Goal: Information Seeking & Learning: Check status

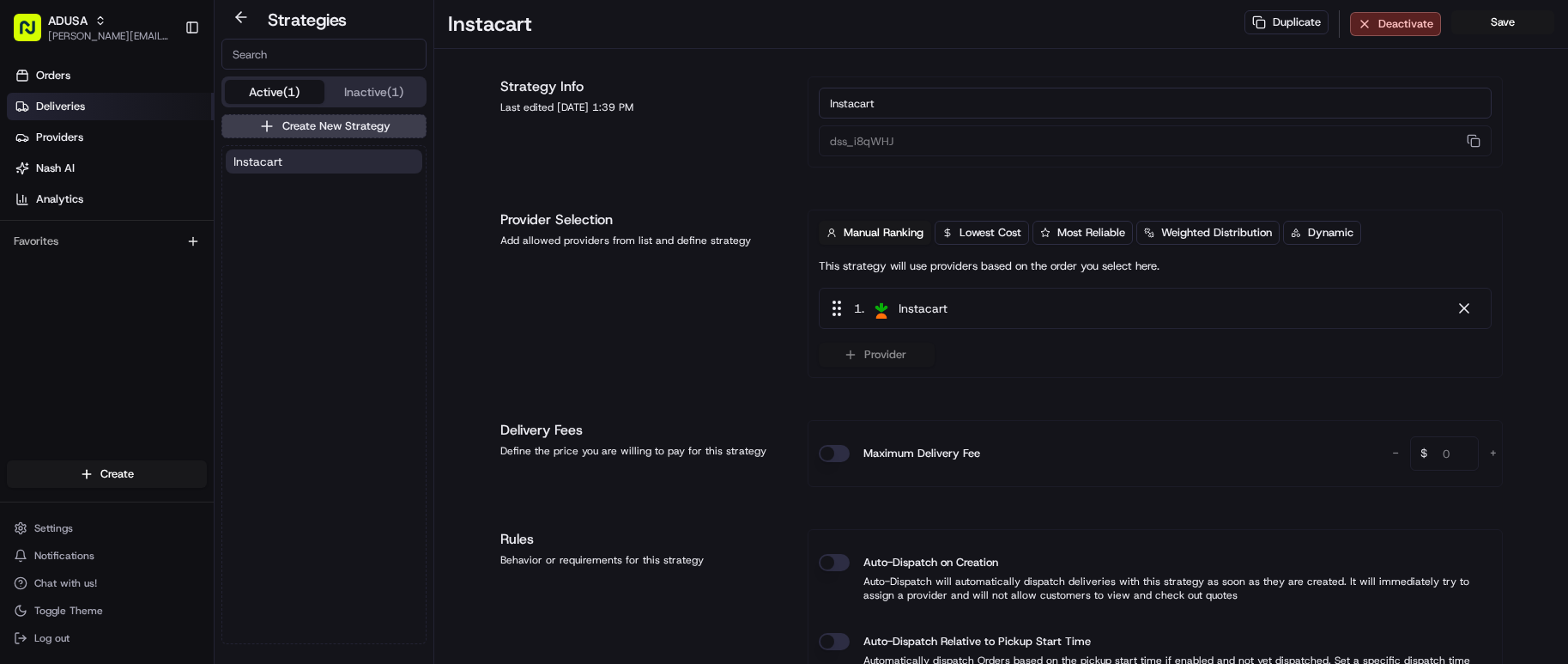
click at [120, 107] on link "Deliveries" at bounding box center [110, 106] width 207 height 27
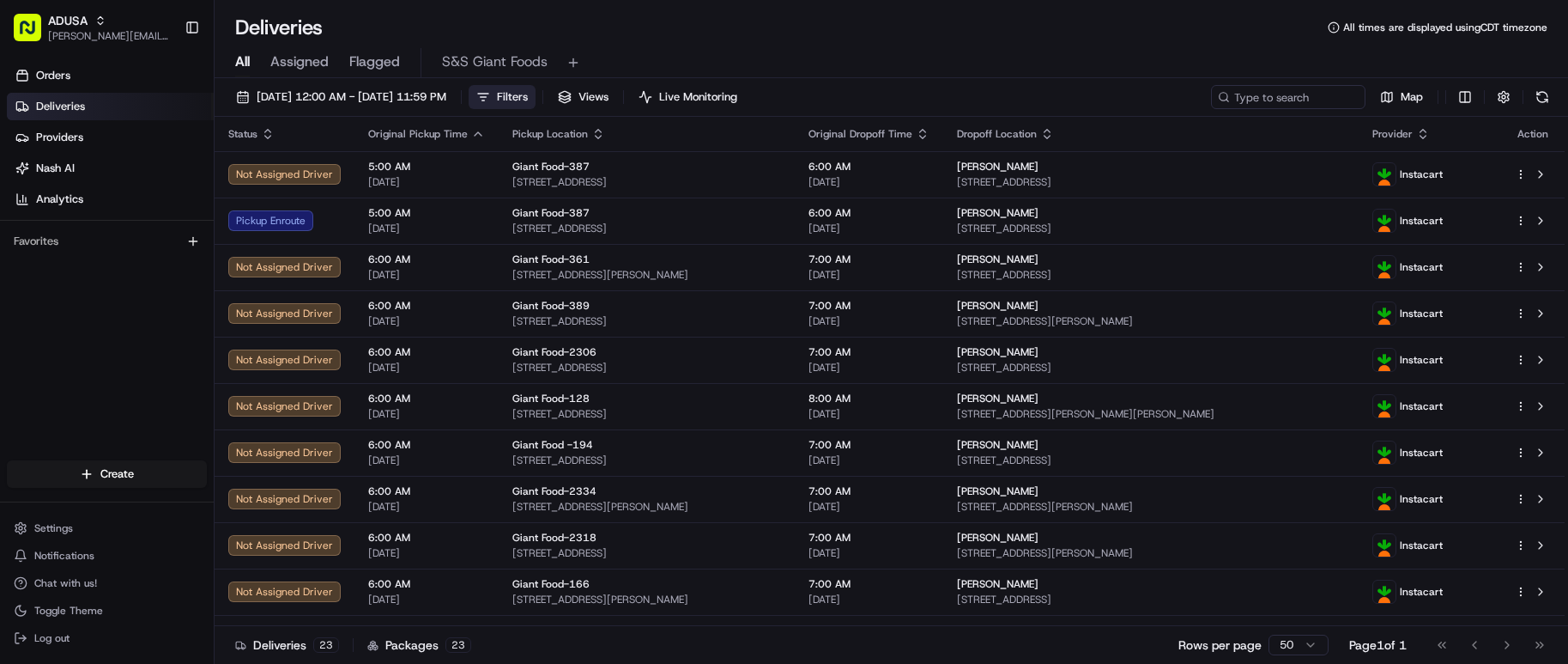
click at [535, 103] on button "Filters" at bounding box center [501, 96] width 67 height 24
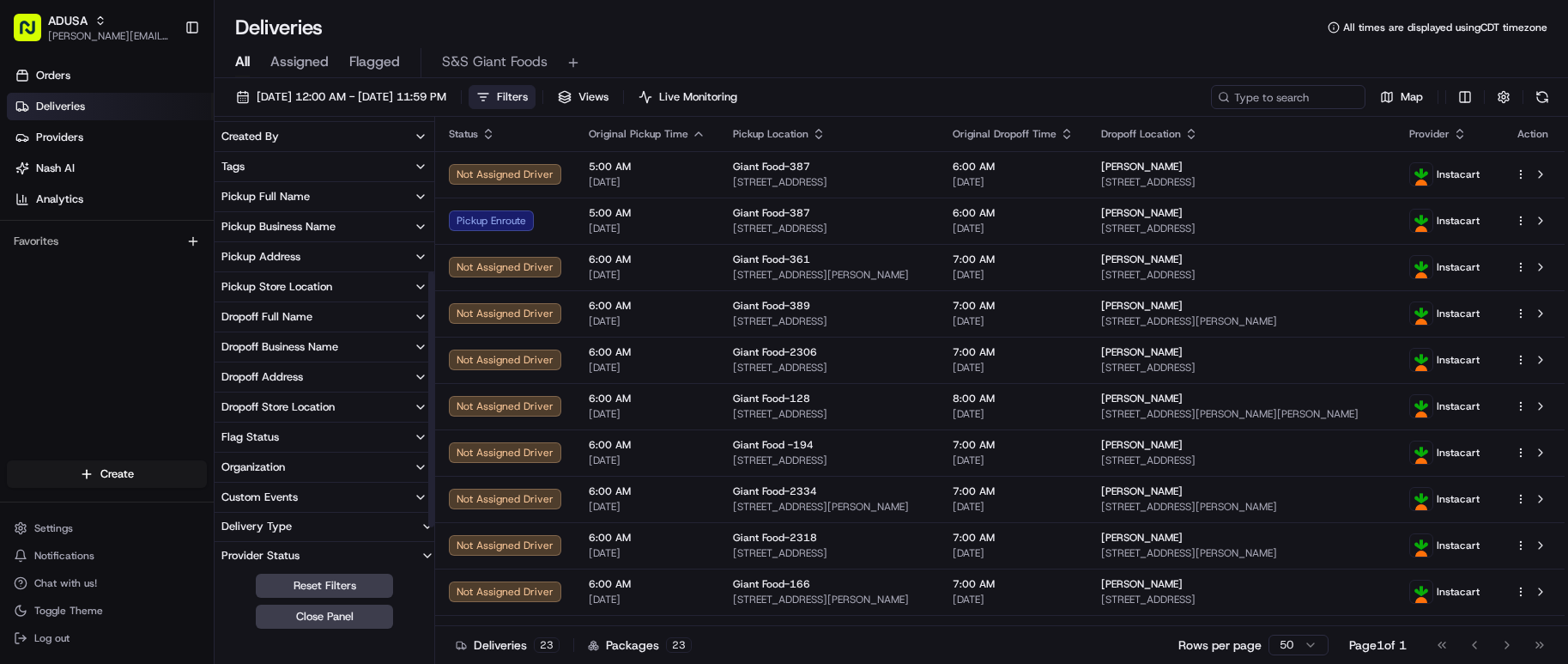
scroll to position [333, 0]
click at [415, 461] on icon "button" at bounding box center [420, 462] width 14 height 14
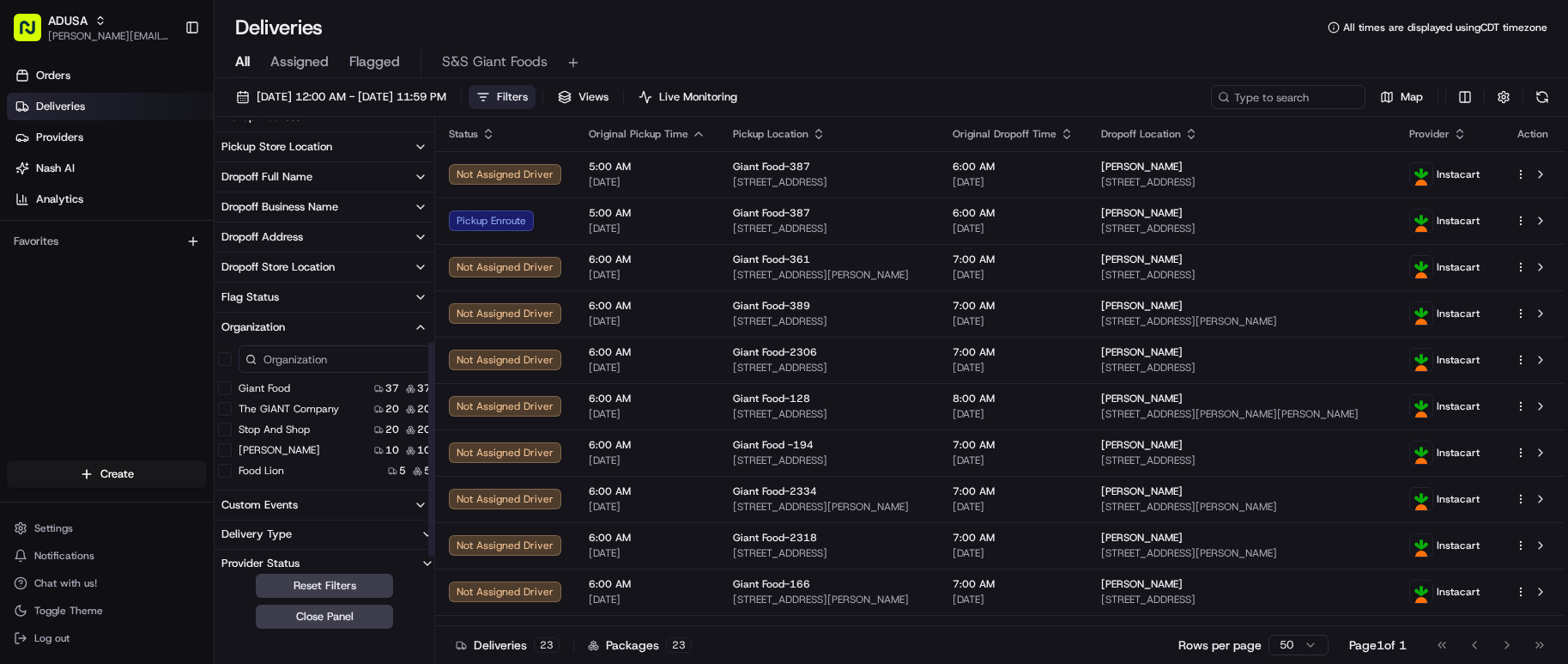
scroll to position [481, 0]
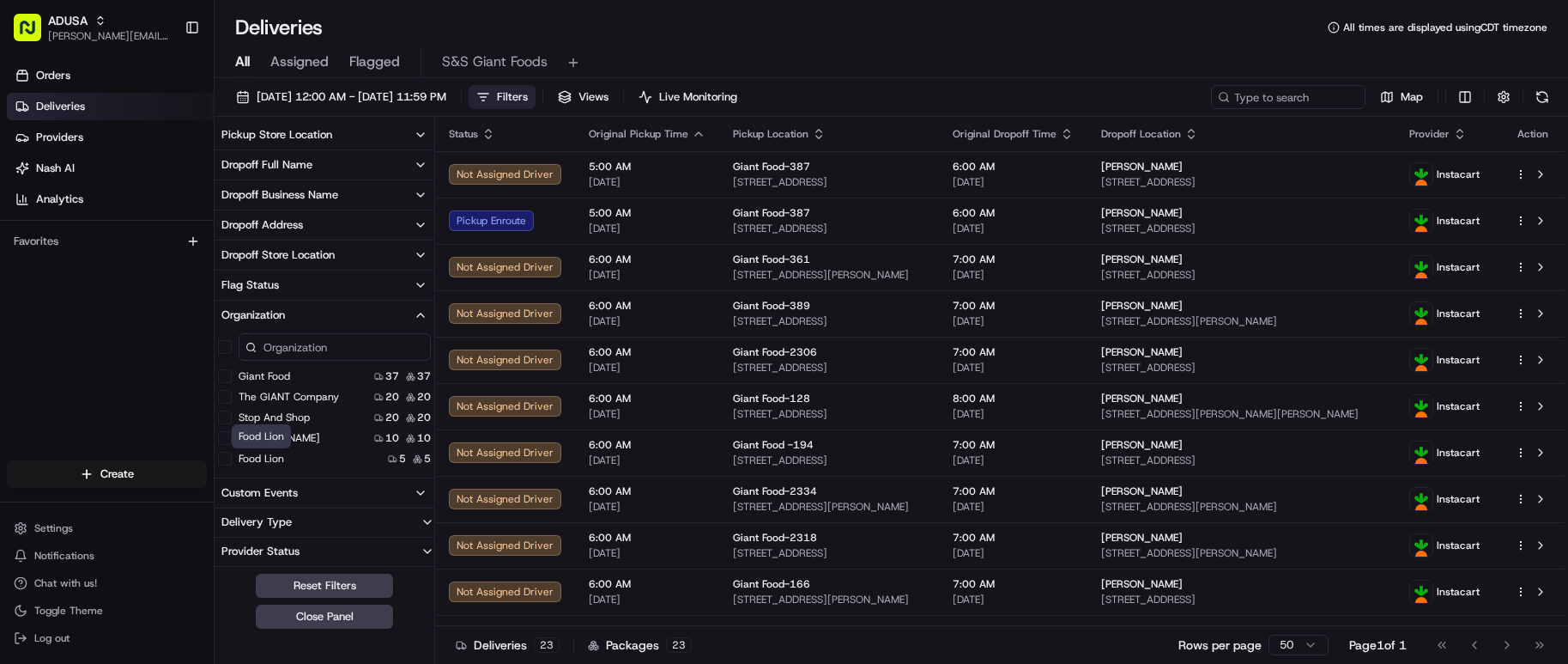
click at [265, 458] on label "Food Lion" at bounding box center [261, 459] width 46 height 14
click at [232, 458] on button "Food Lion" at bounding box center [225, 459] width 14 height 14
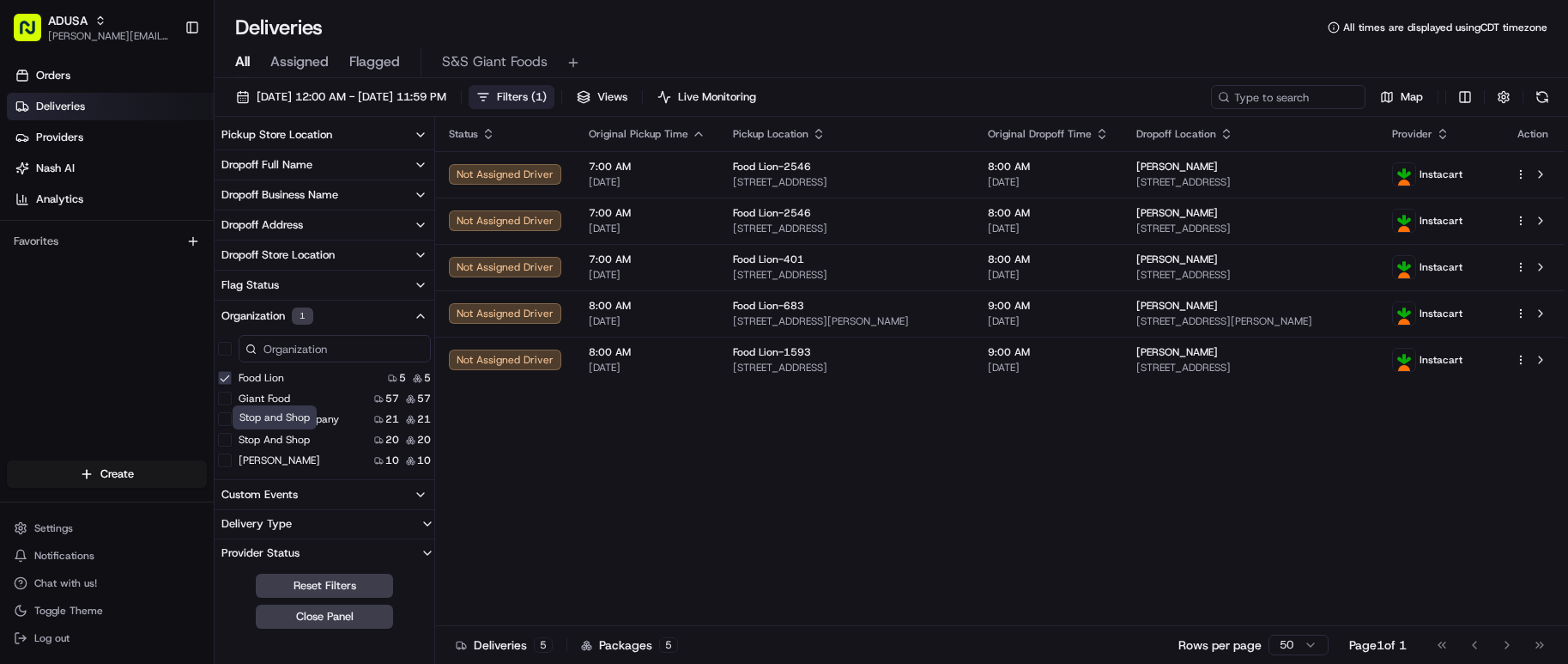
click at [250, 422] on div "Stop and Shop Stop and Shop" at bounding box center [274, 417] width 84 height 24
click at [222, 418] on button "The GIANT Company" at bounding box center [225, 419] width 14 height 14
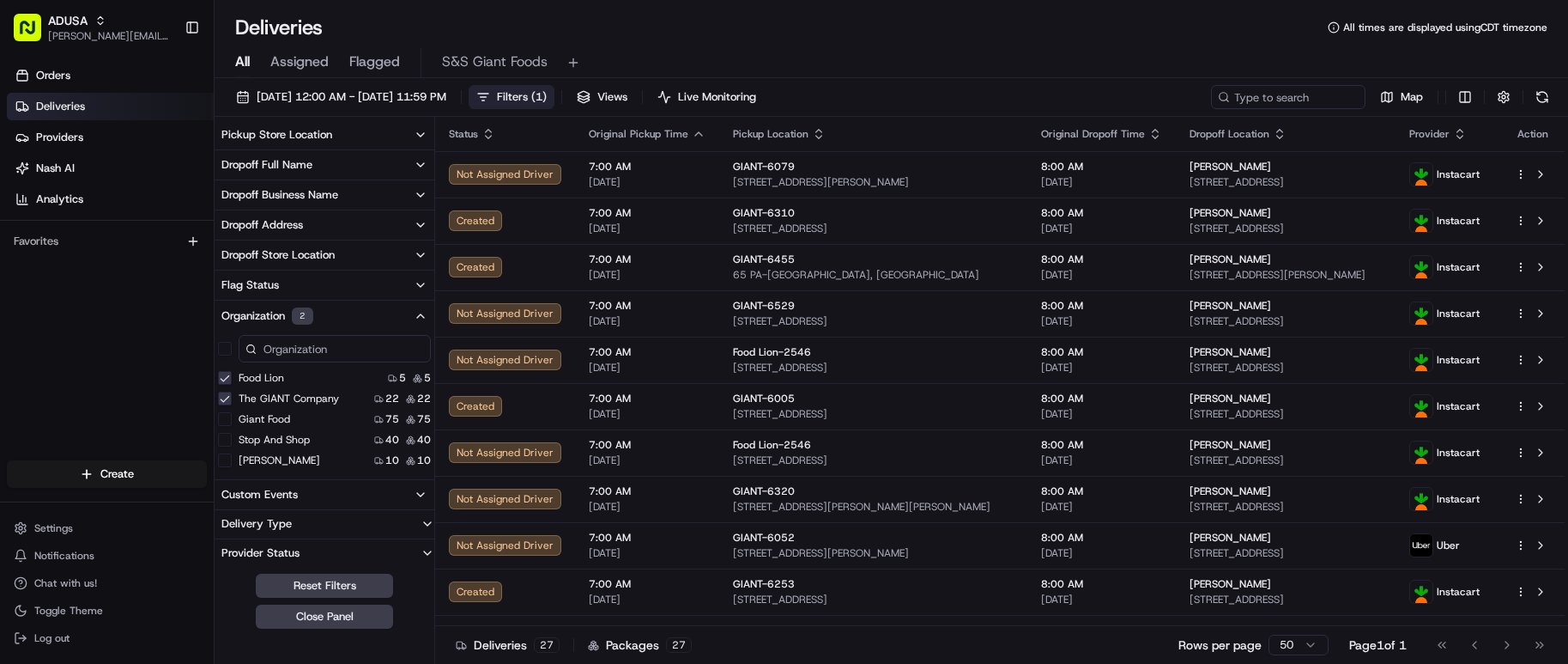
click at [228, 461] on button "[PERSON_NAME]" at bounding box center [225, 461] width 14 height 14
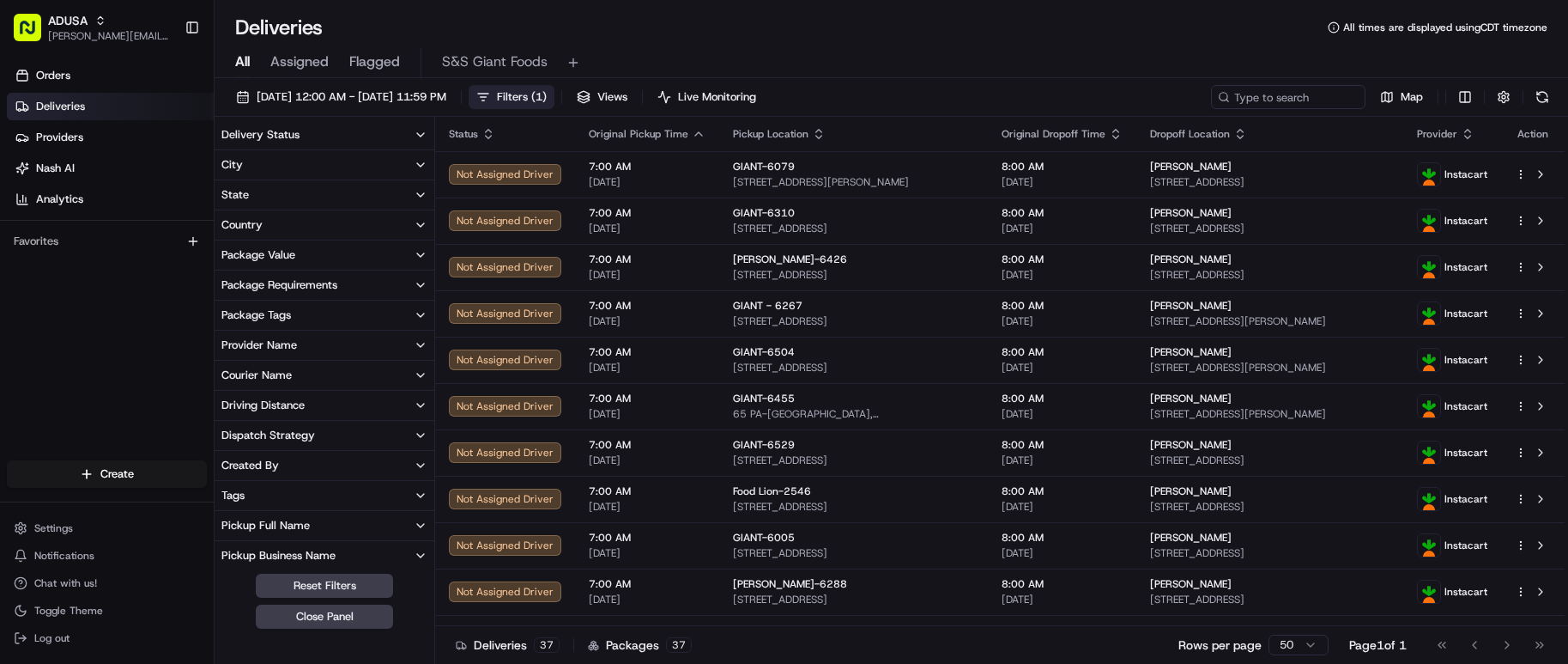
click at [419, 135] on icon "button" at bounding box center [420, 135] width 7 height 4
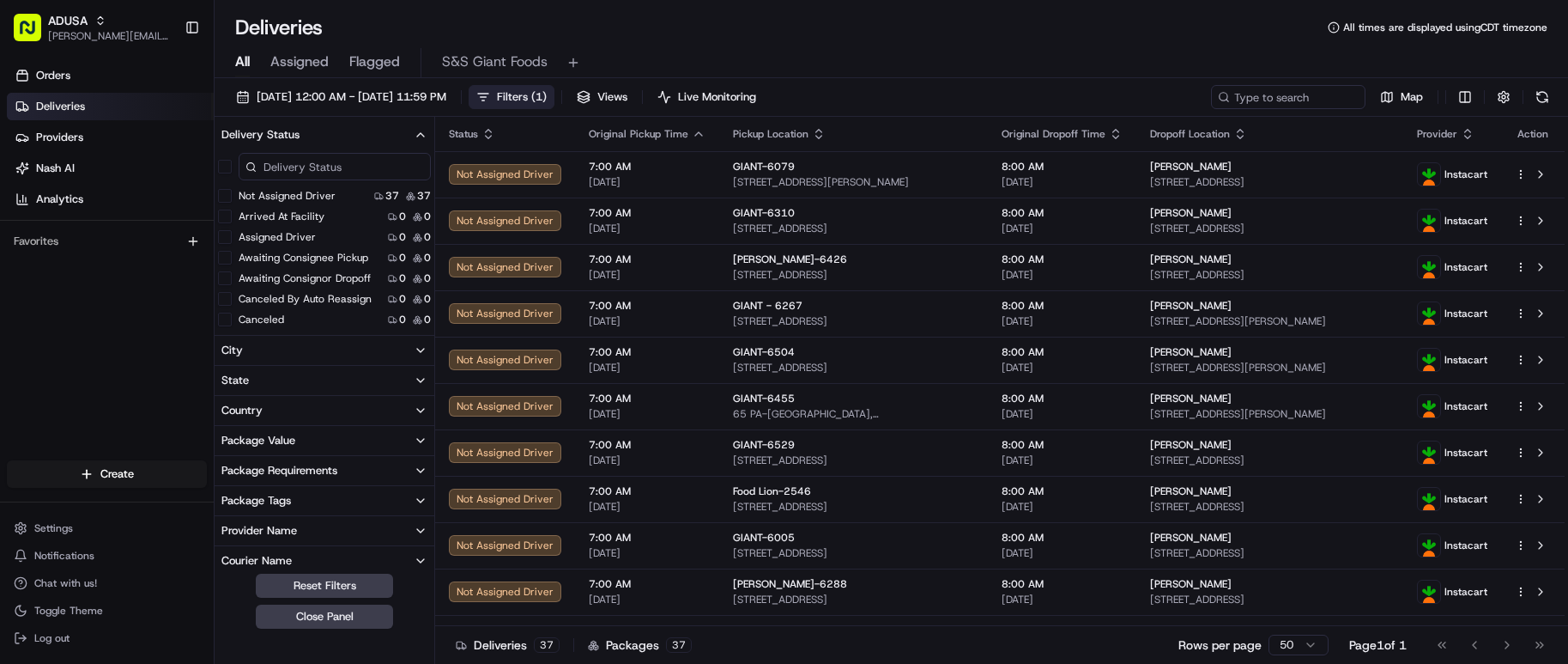
click at [223, 296] on button "Canceled By Auto Reassign" at bounding box center [225, 299] width 14 height 14
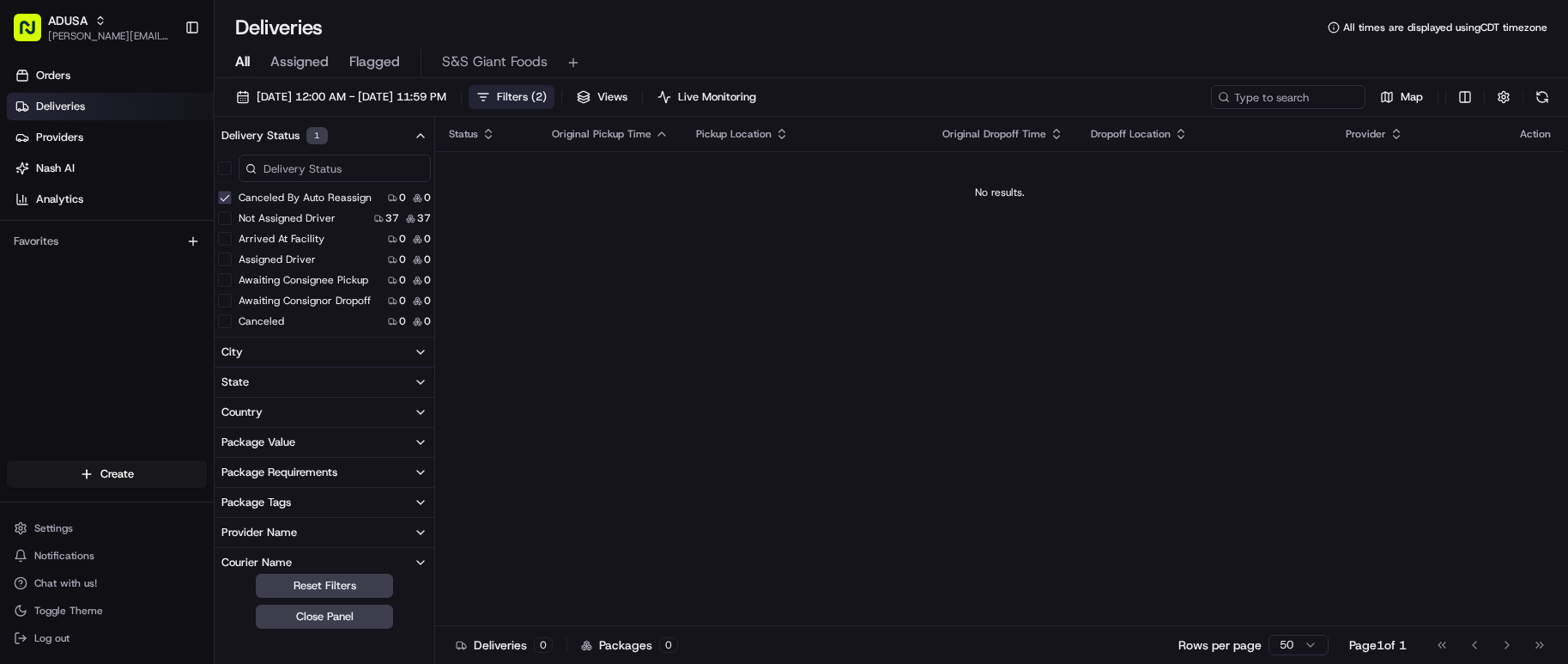
click at [223, 323] on button "Canceled" at bounding box center [225, 321] width 14 height 14
click at [230, 254] on button "Canceled By [PERSON_NAME]" at bounding box center [225, 256] width 14 height 14
click at [228, 273] on button "Canceled By Provider" at bounding box center [225, 277] width 14 height 14
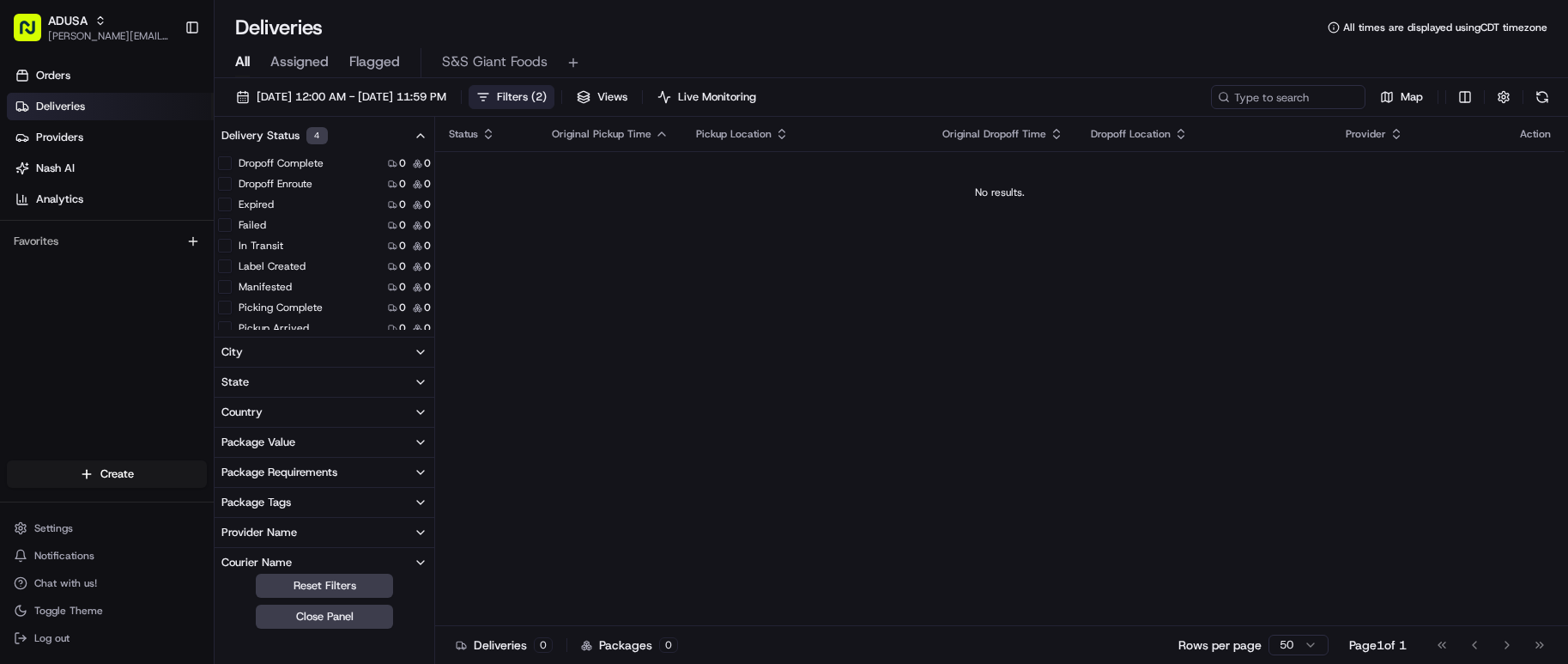
click at [224, 225] on button "Failed" at bounding box center [225, 225] width 14 height 14
click at [221, 208] on button "Dispatch Failure" at bounding box center [225, 207] width 14 height 14
click at [226, 311] on button "Expired" at bounding box center [225, 311] width 14 height 14
click at [222, 209] on button "Created" at bounding box center [225, 207] width 14 height 14
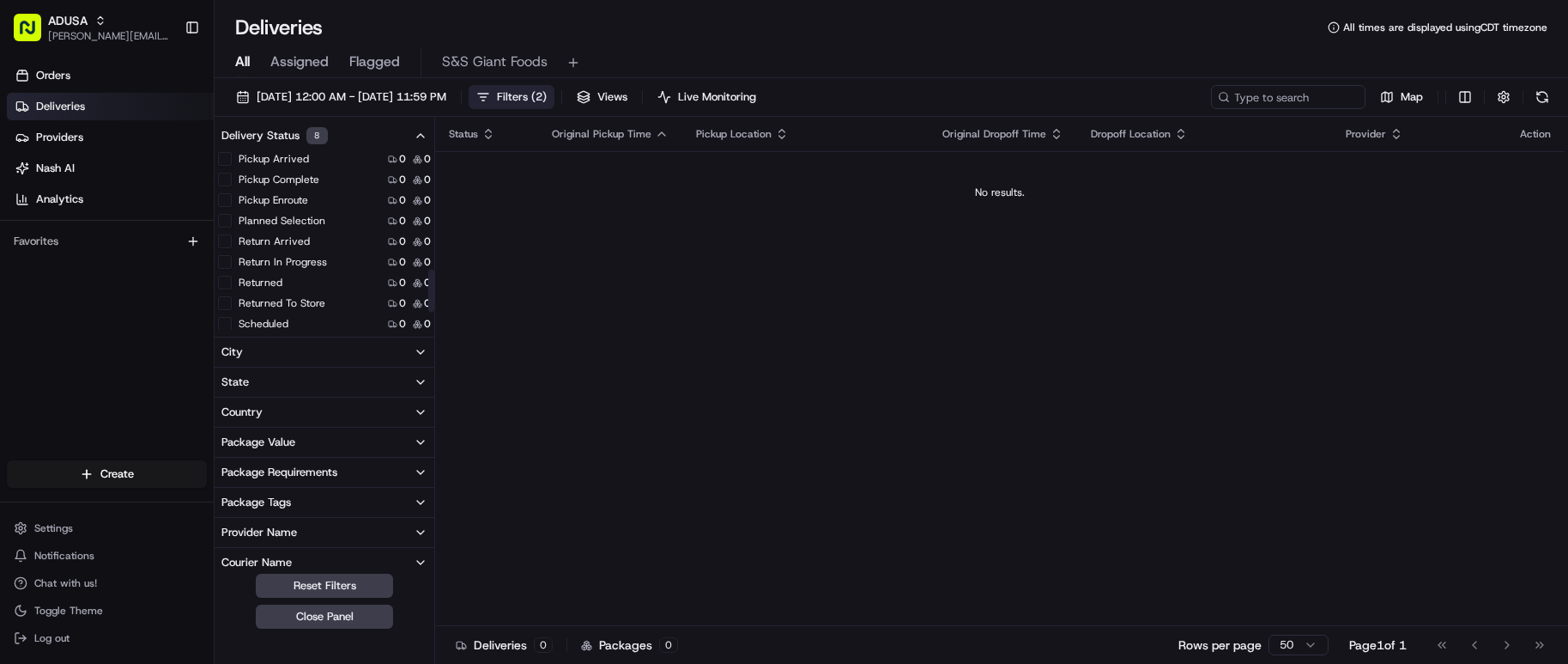
scroll to position [515, 0]
click at [229, 257] on button "Return In Progress" at bounding box center [225, 259] width 14 height 14
click at [226, 258] on button "Return Arrived" at bounding box center [225, 259] width 14 height 14
click at [228, 276] on button "Returned" at bounding box center [225, 279] width 14 height 14
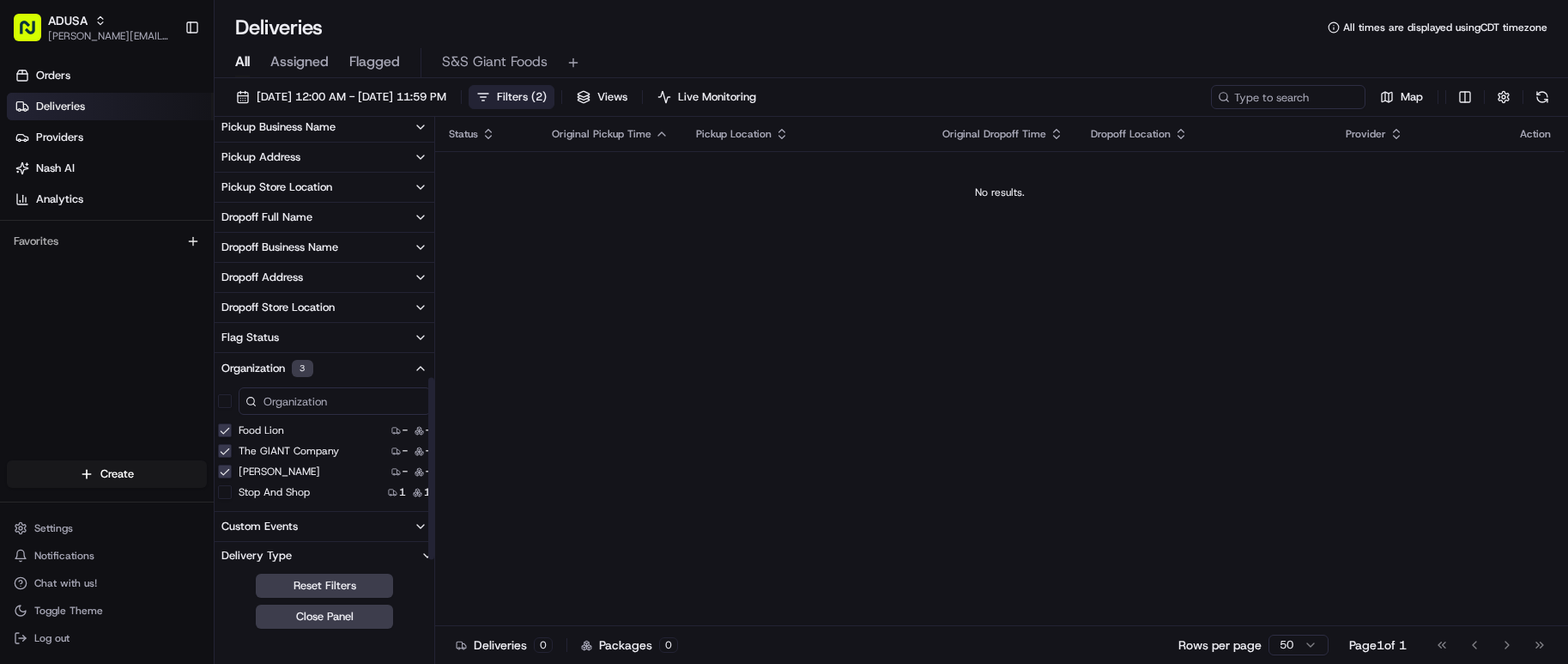
scroll to position [649, 0]
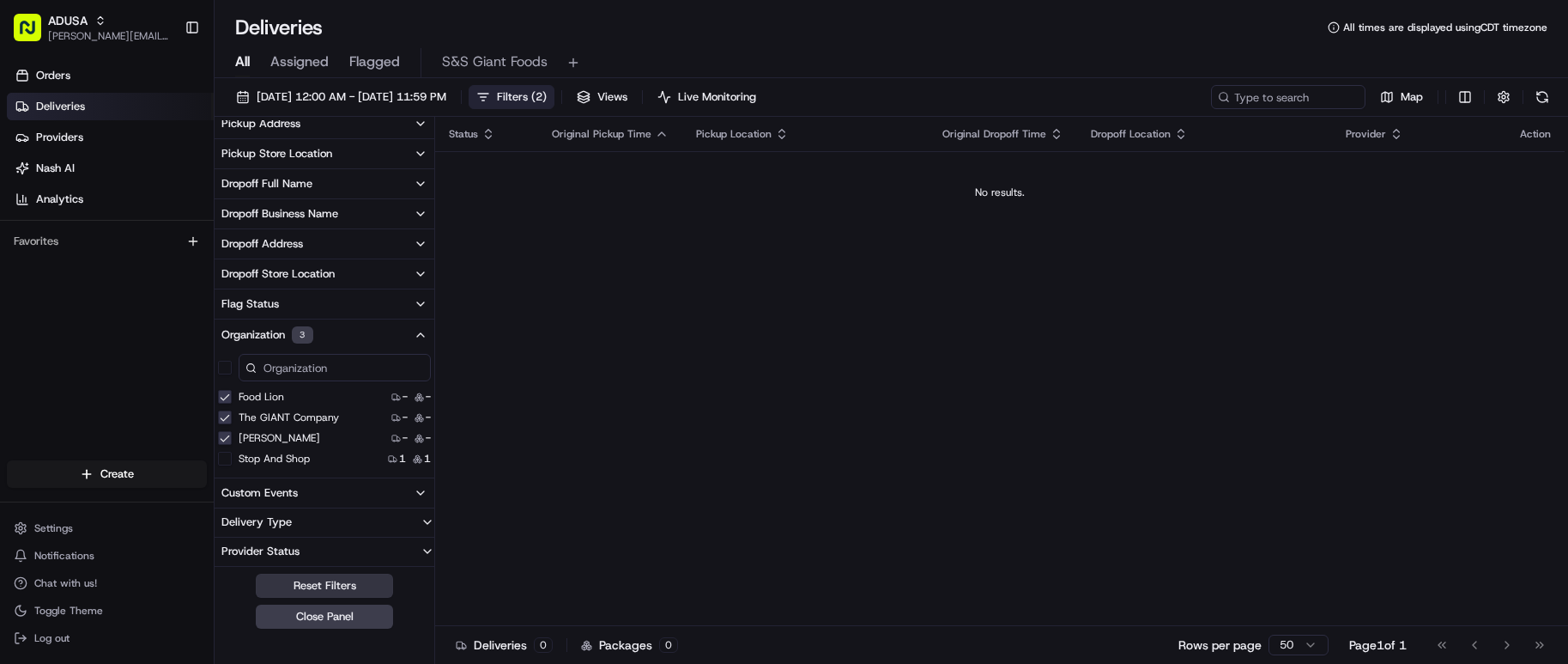
click at [355, 584] on button "Reset Filters" at bounding box center [324, 585] width 137 height 24
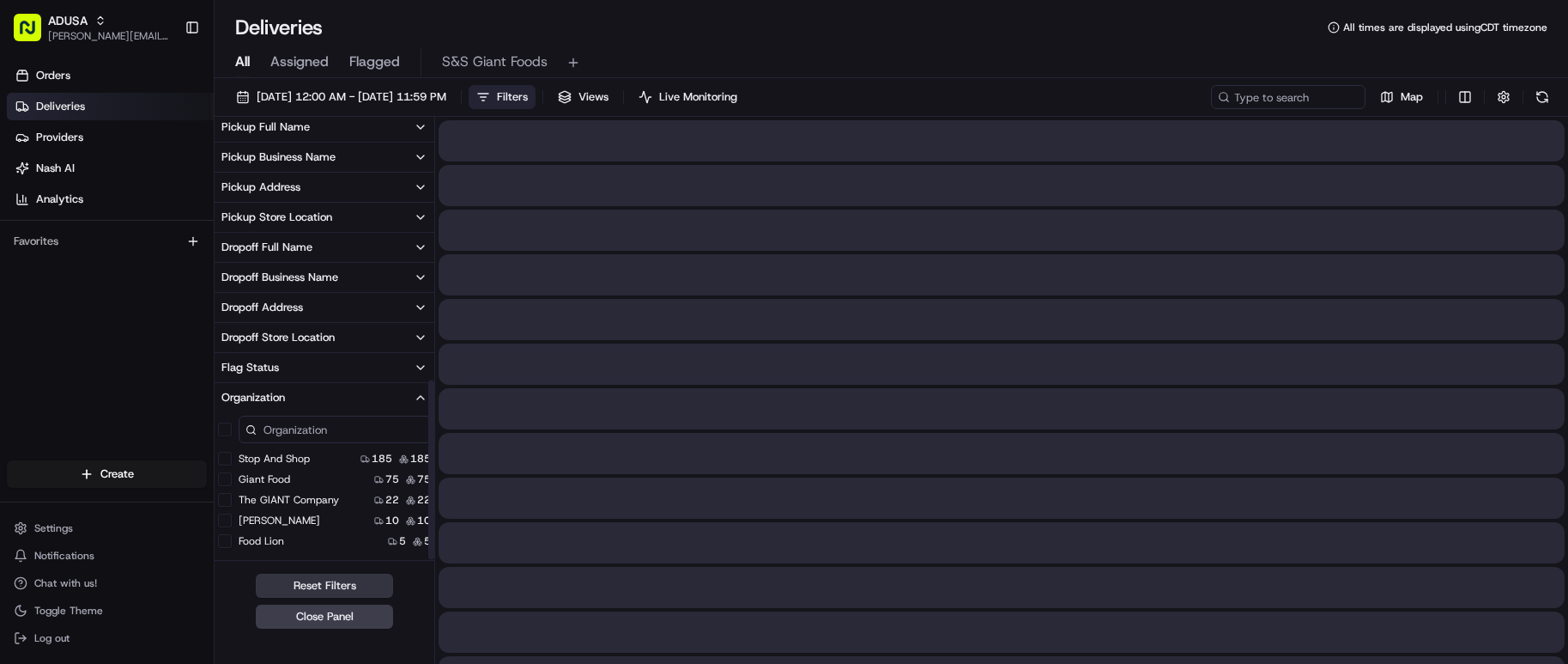
scroll to position [647, 0]
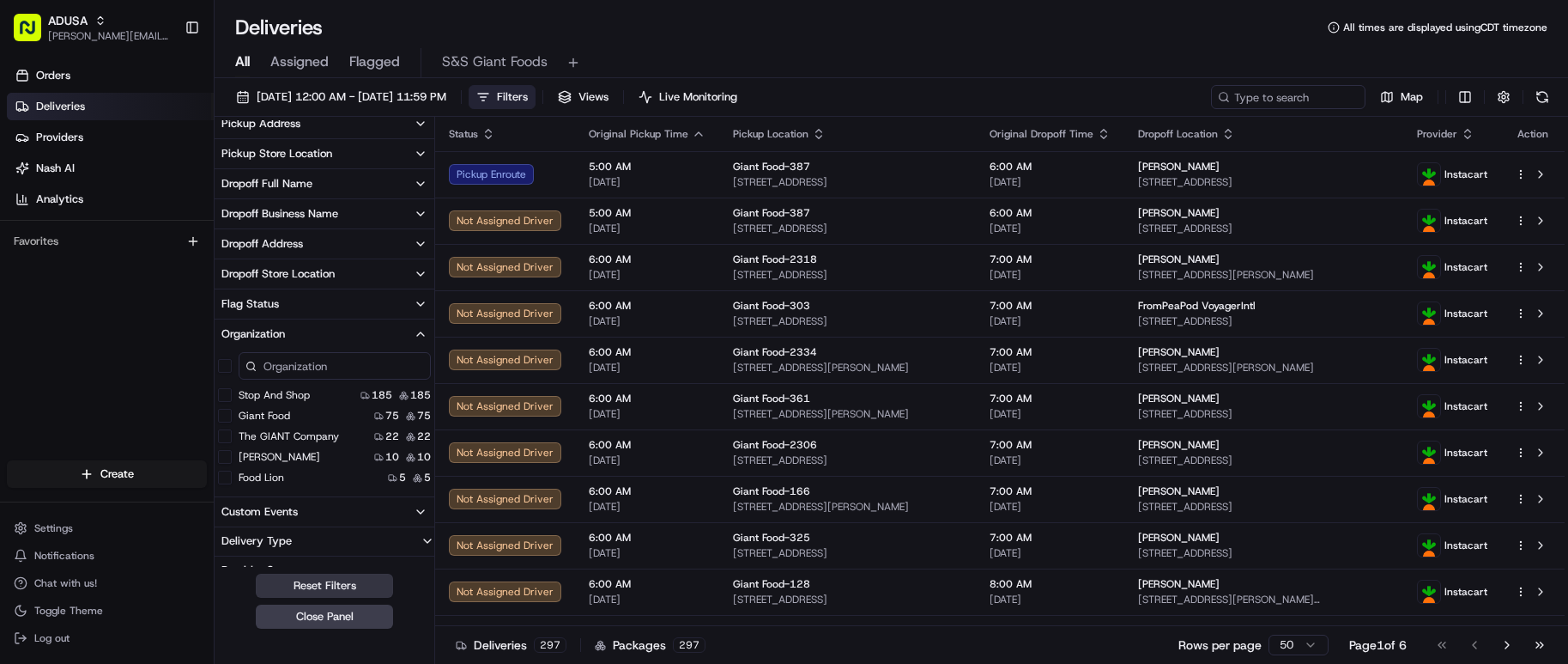
click at [355, 584] on button "Reset Filters" at bounding box center [324, 585] width 137 height 24
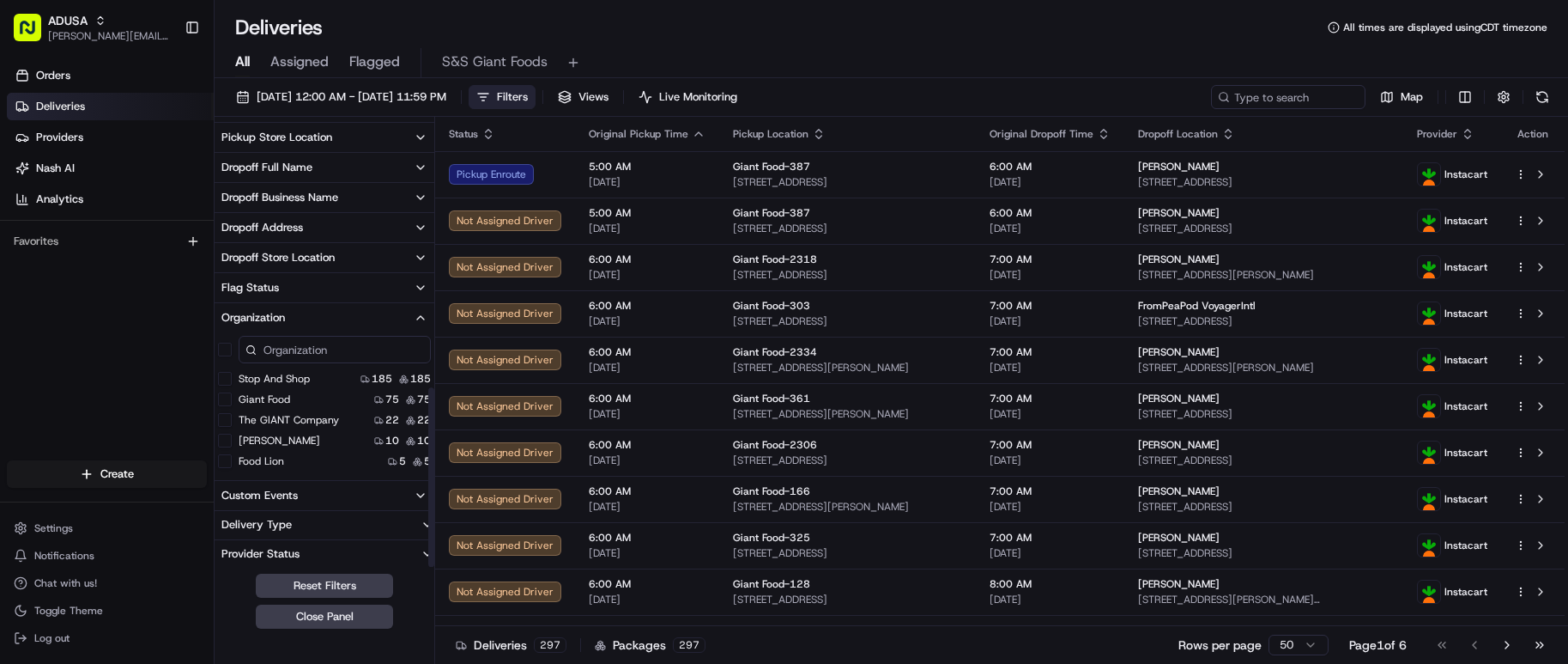
scroll to position [666, 0]
click at [573, 55] on button at bounding box center [573, 62] width 24 height 24
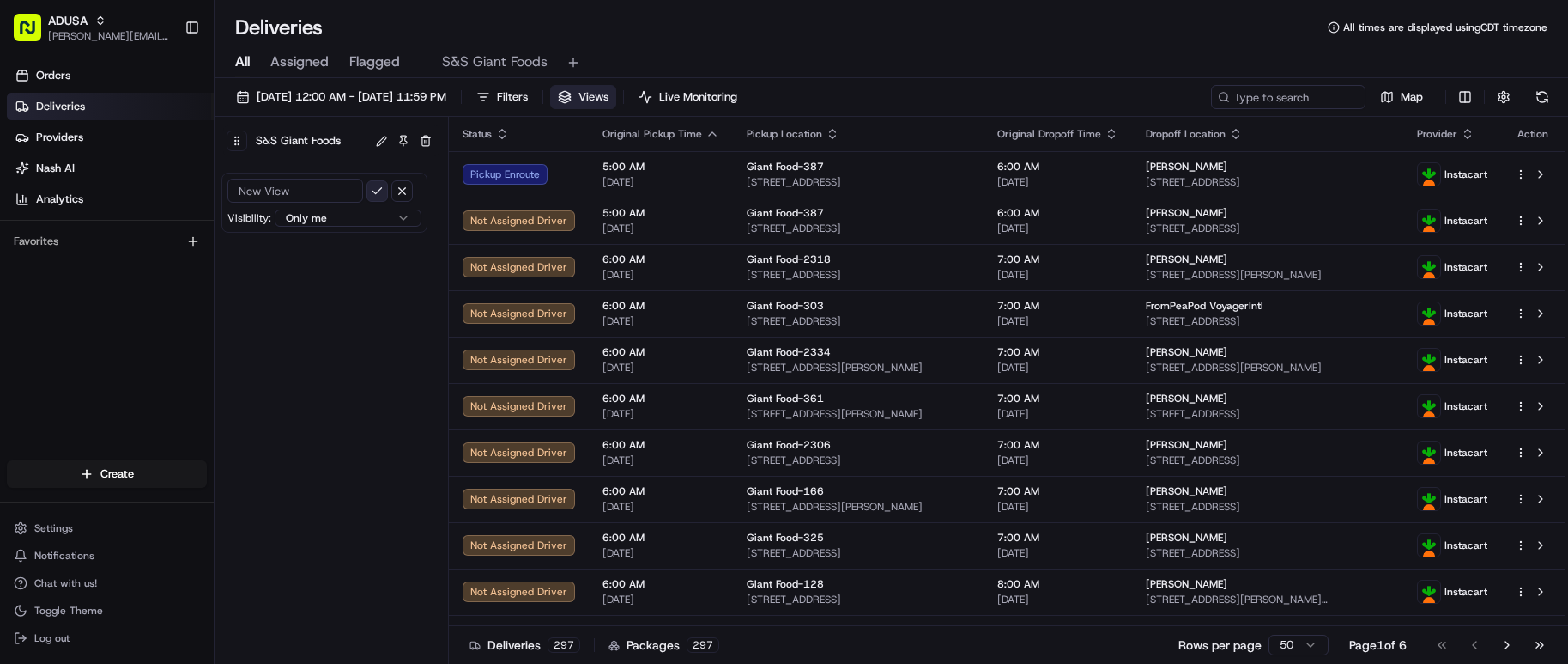
click at [377, 193] on button "submit" at bounding box center [378, 191] width 21 height 21
click at [266, 193] on input at bounding box center [295, 190] width 135 height 24
type input "FL, TGC, MARTINS"
click at [381, 191] on button "submit" at bounding box center [378, 191] width 21 height 21
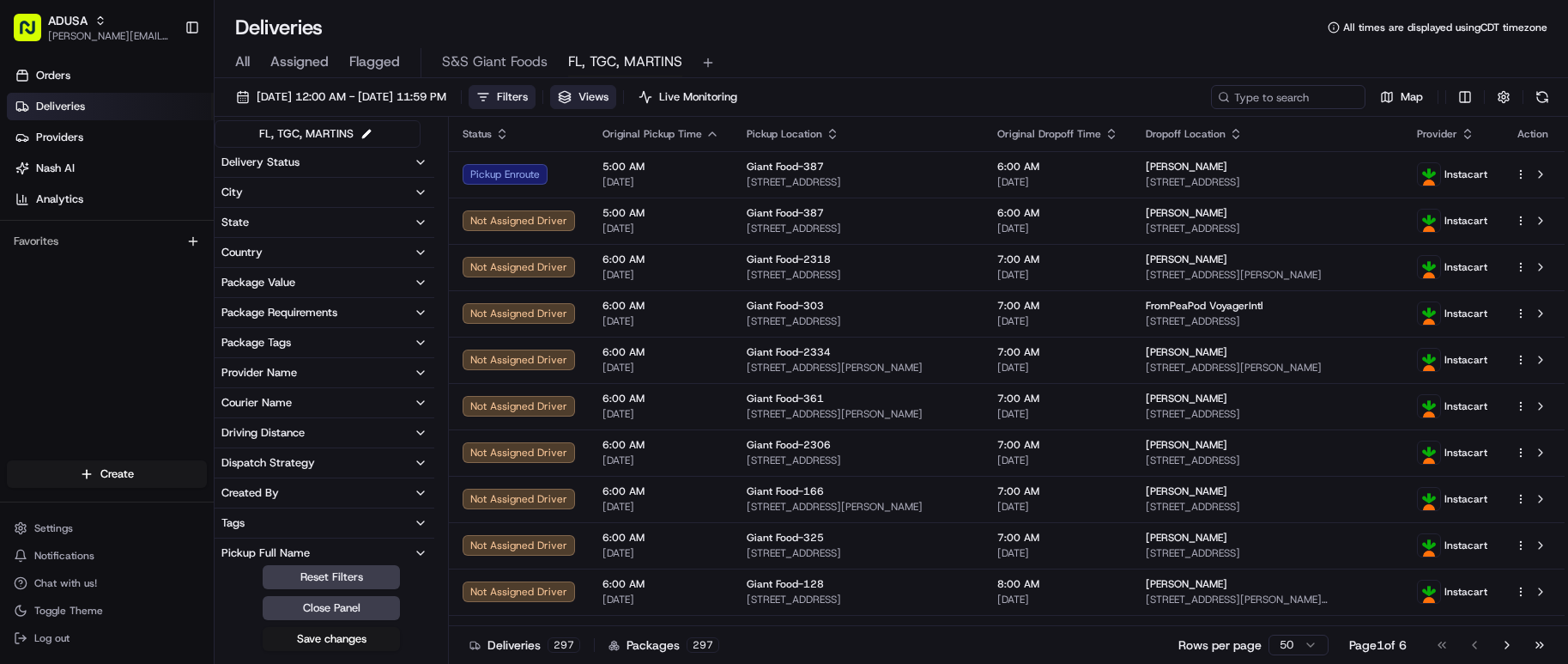
click at [418, 162] on icon "button" at bounding box center [420, 163] width 7 height 4
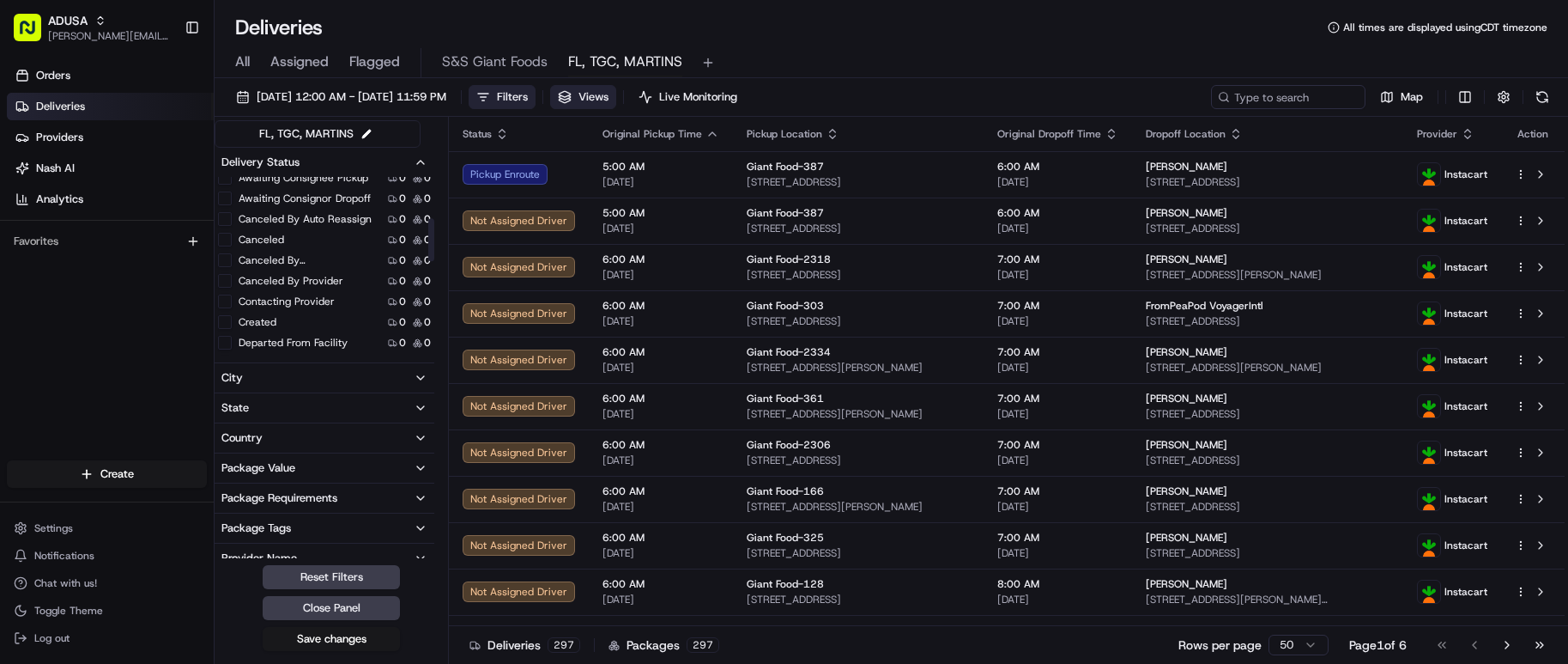
scroll to position [171, 0]
click at [223, 197] on button "Canceled By Auto Reassign" at bounding box center [225, 196] width 14 height 14
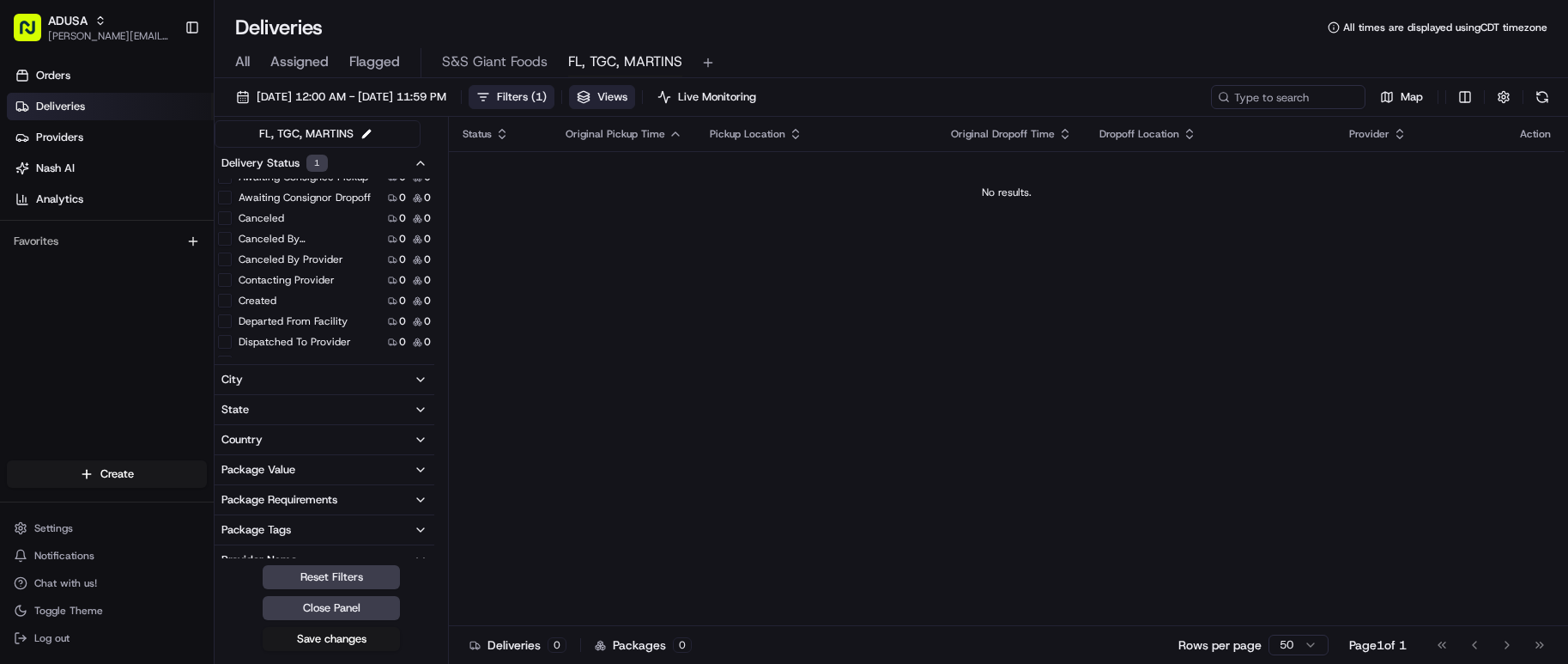
click at [228, 215] on button "Canceled" at bounding box center [225, 218] width 14 height 14
click at [225, 239] on button "Canceled By [PERSON_NAME]" at bounding box center [225, 239] width 14 height 14
click at [225, 259] on button "Canceled By Provider" at bounding box center [225, 259] width 14 height 14
click at [225, 272] on button "Failed" at bounding box center [225, 273] width 14 height 14
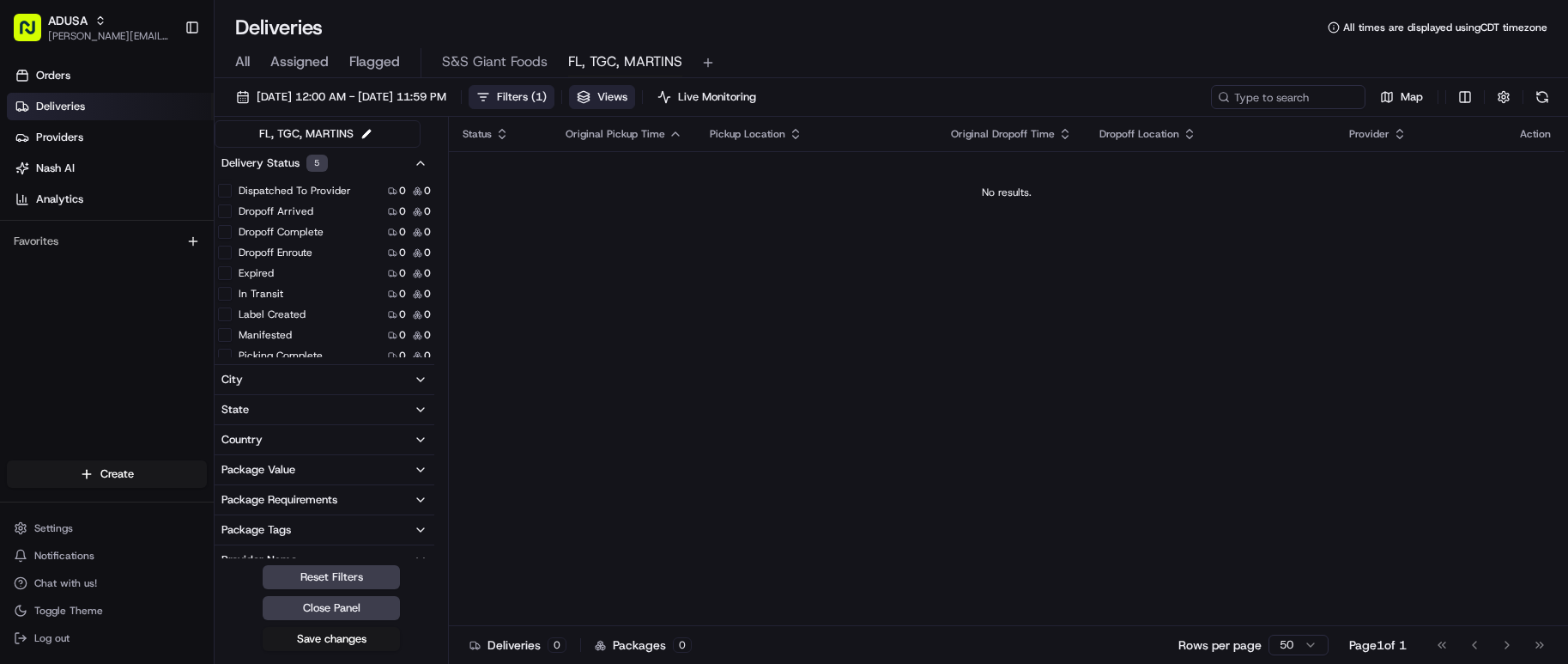
click at [226, 273] on button "Expired" at bounding box center [225, 273] width 14 height 14
click at [228, 253] on button "Created" at bounding box center [225, 256] width 14 height 14
click at [224, 240] on button "Return In Progress" at bounding box center [225, 242] width 14 height 14
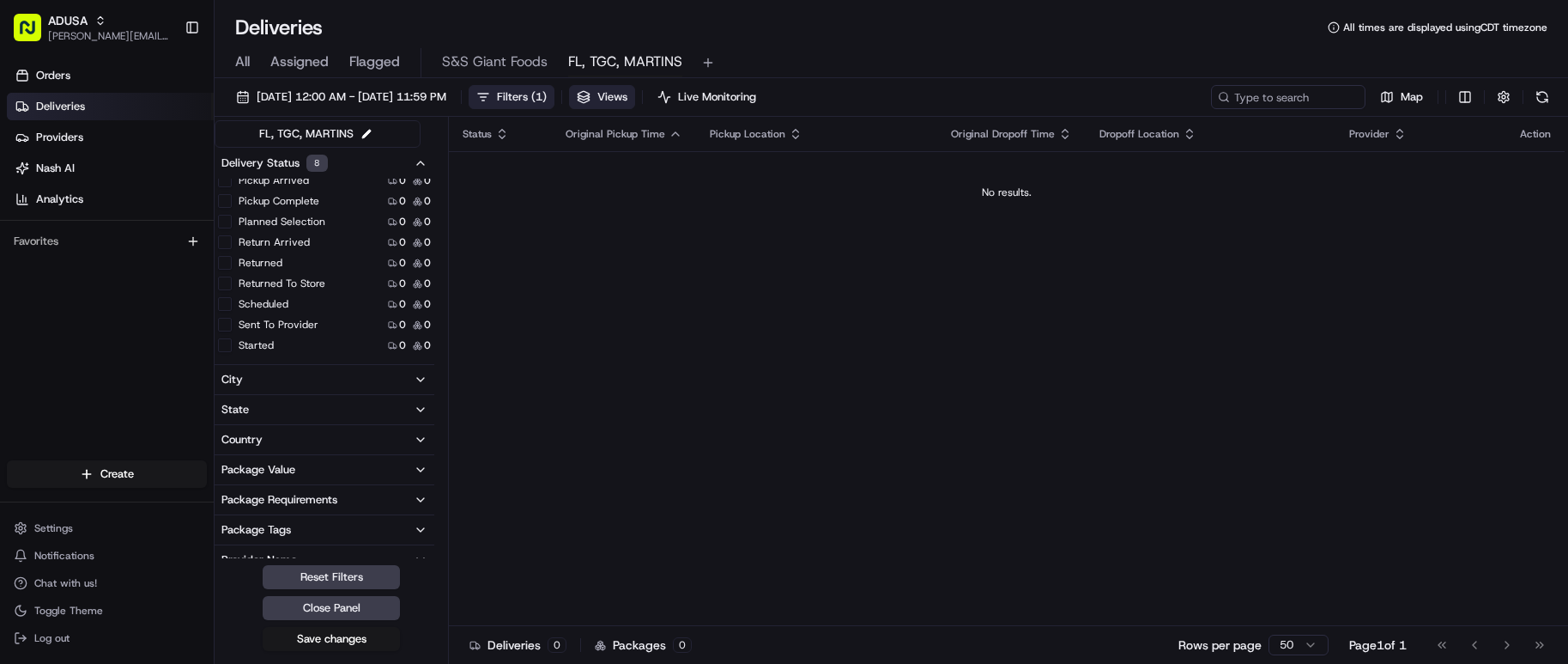
click at [228, 242] on button "Return Arrived" at bounding box center [225, 242] width 14 height 14
click at [221, 261] on button "Returned" at bounding box center [225, 263] width 14 height 14
click at [229, 279] on button "Dispatch Failure" at bounding box center [225, 279] width 14 height 14
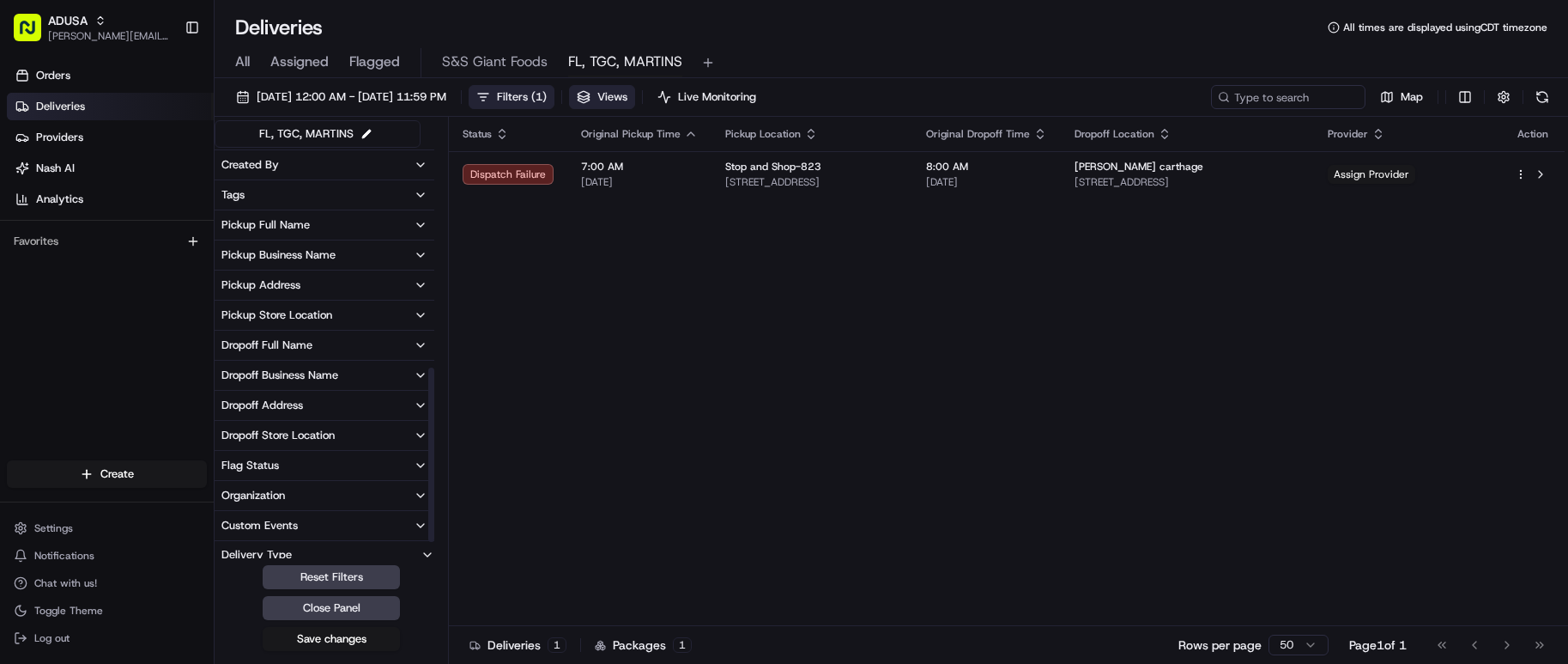
scroll to position [556, 0]
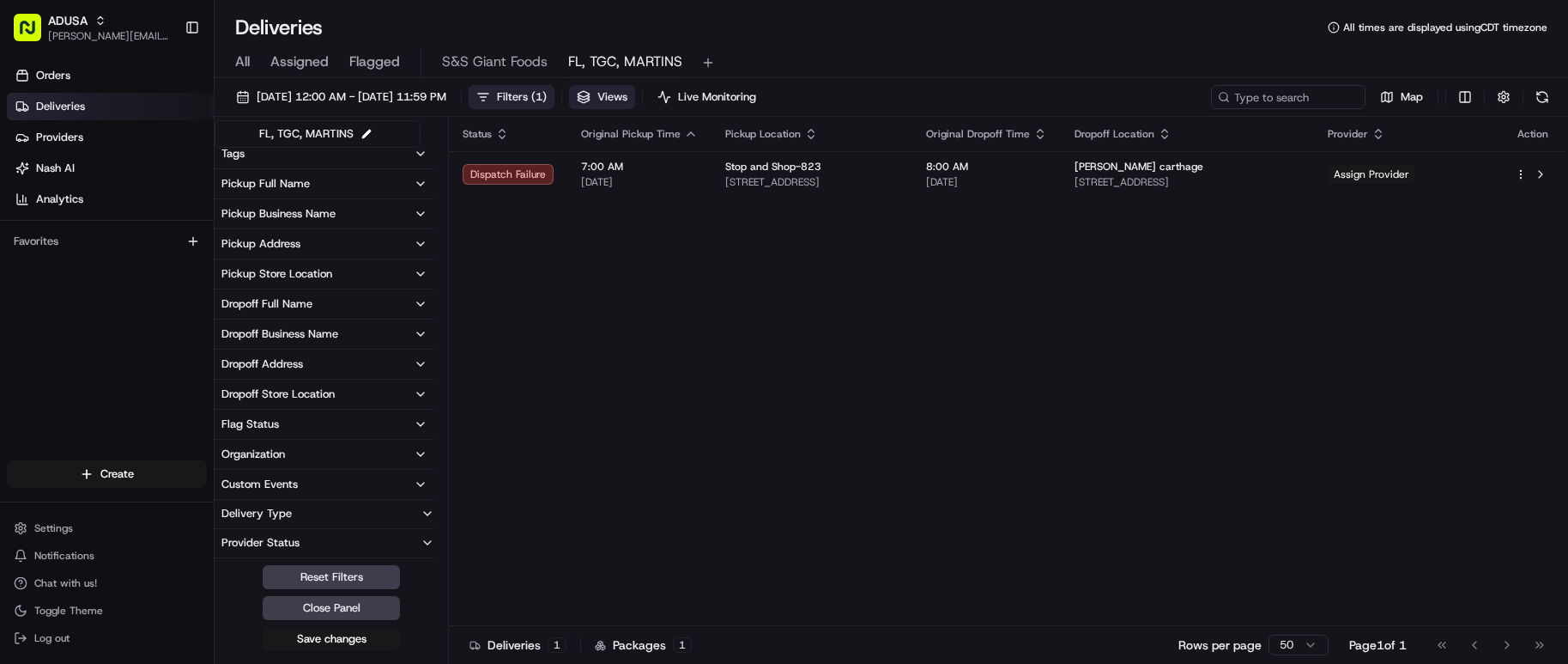
click at [416, 455] on icon "button" at bounding box center [420, 454] width 14 height 14
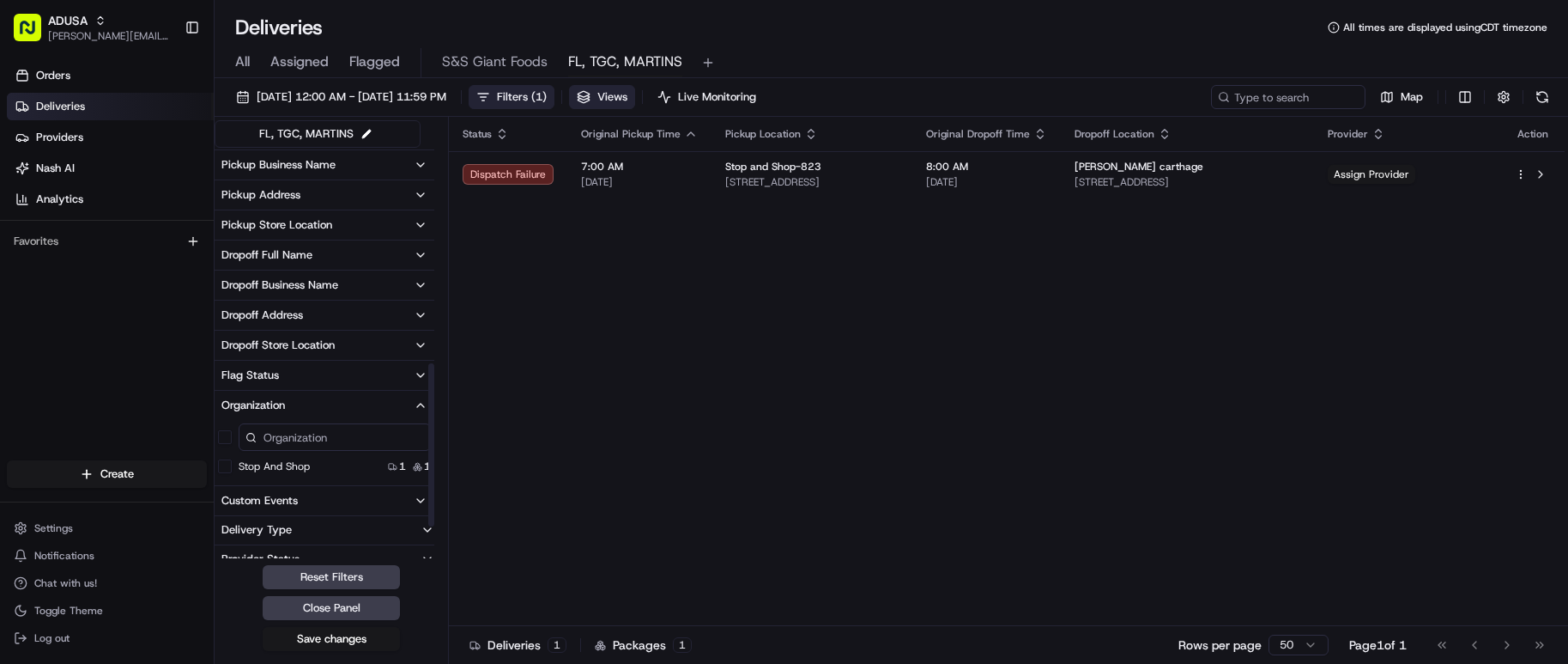
scroll to position [621, 0]
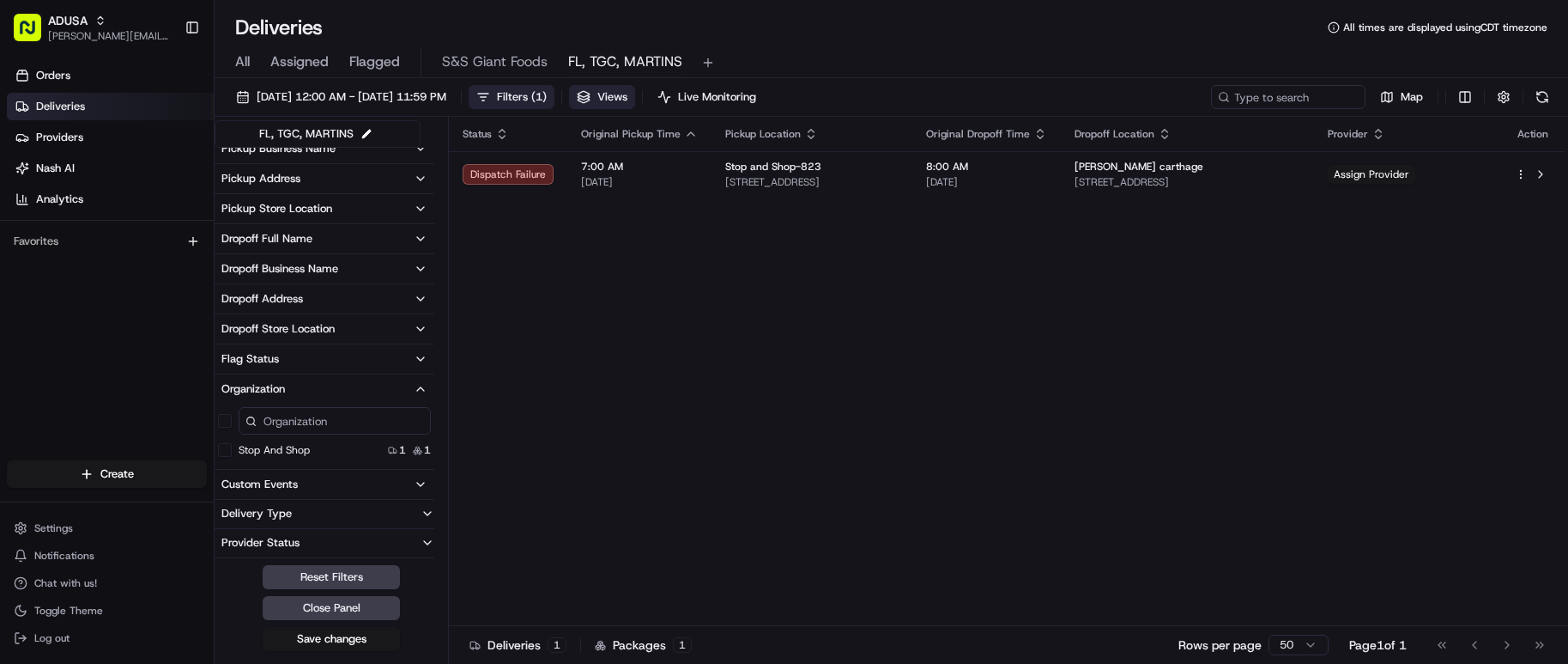
click at [225, 424] on button "button" at bounding box center [225, 421] width 14 height 14
click at [225, 424] on button "button" at bounding box center [225, 423] width 14 height 14
click at [359, 577] on button "Reset Filters" at bounding box center [331, 576] width 137 height 24
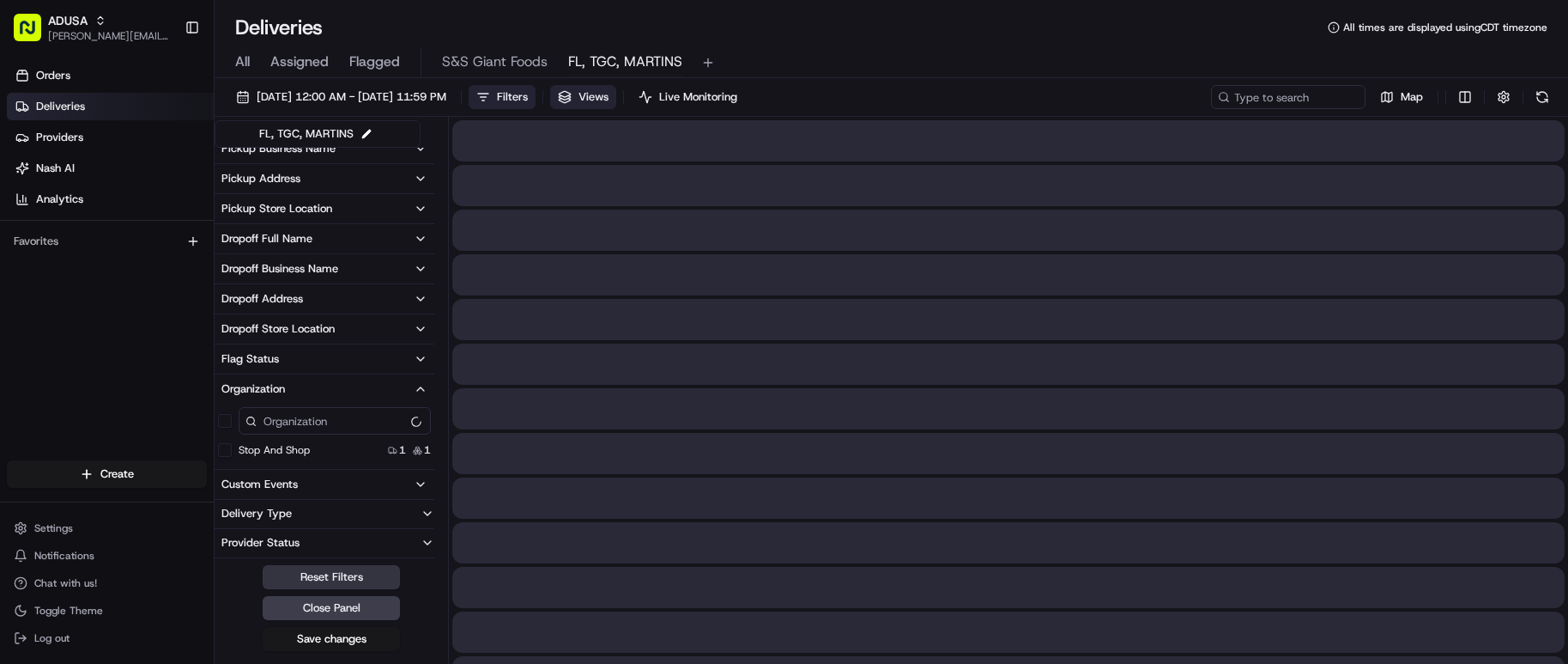
scroll to position [620, 0]
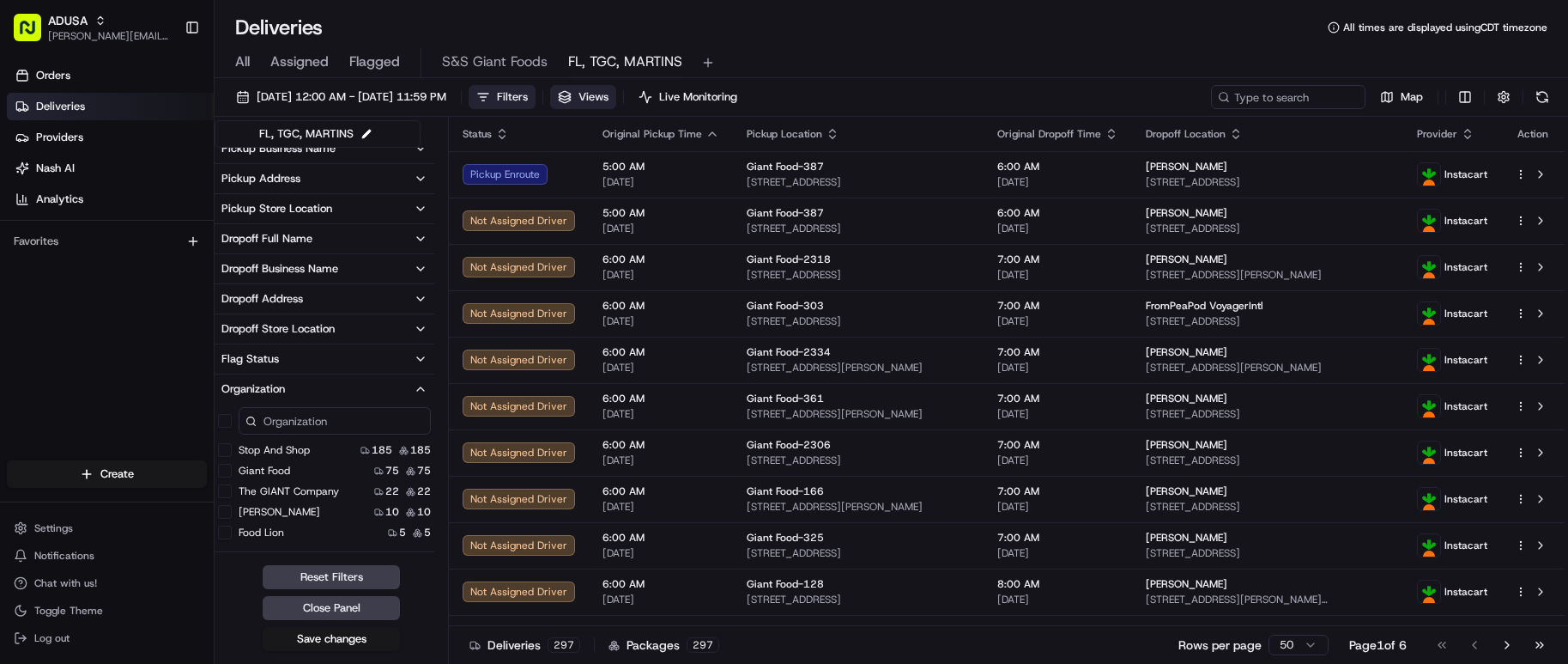
click at [227, 488] on button "The GIANT Company" at bounding box center [225, 491] width 14 height 14
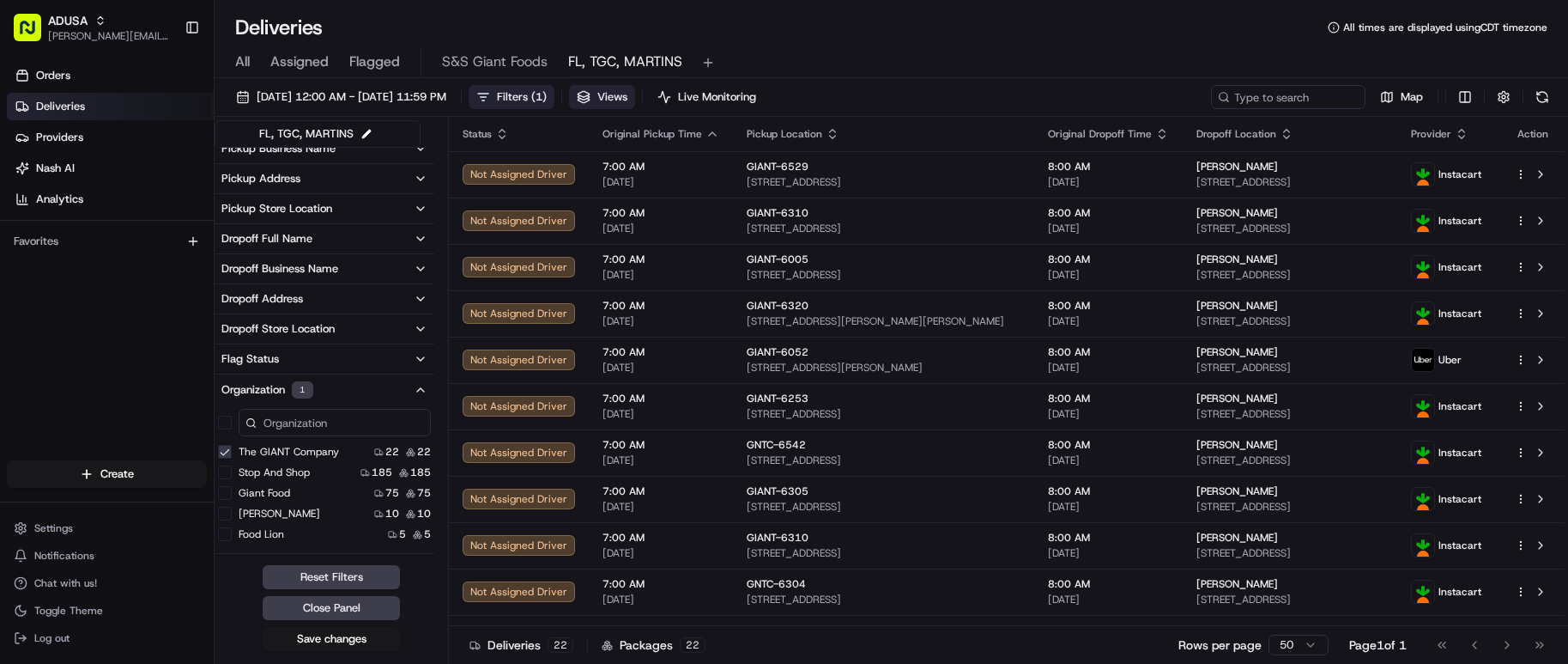
click at [229, 512] on button "[PERSON_NAME]" at bounding box center [225, 513] width 14 height 14
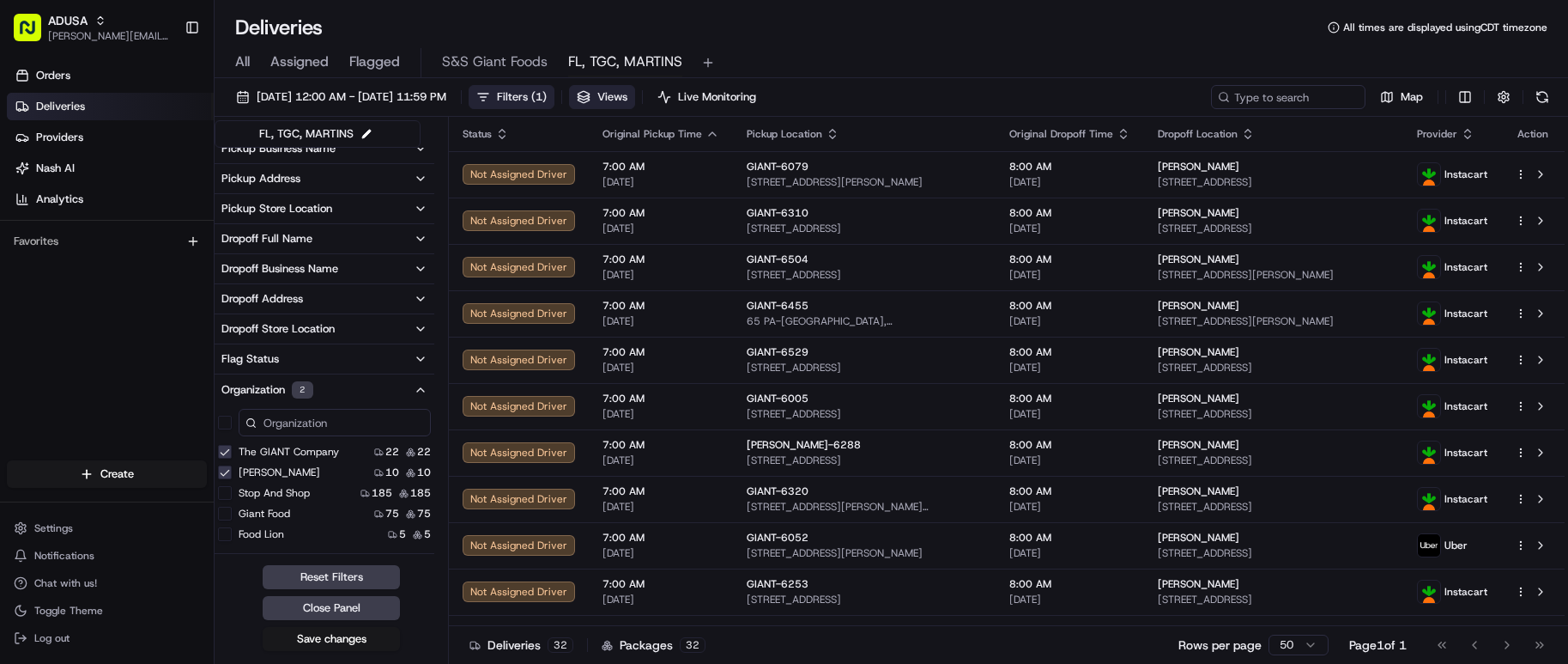
click at [224, 535] on button "Food Lion" at bounding box center [225, 534] width 14 height 14
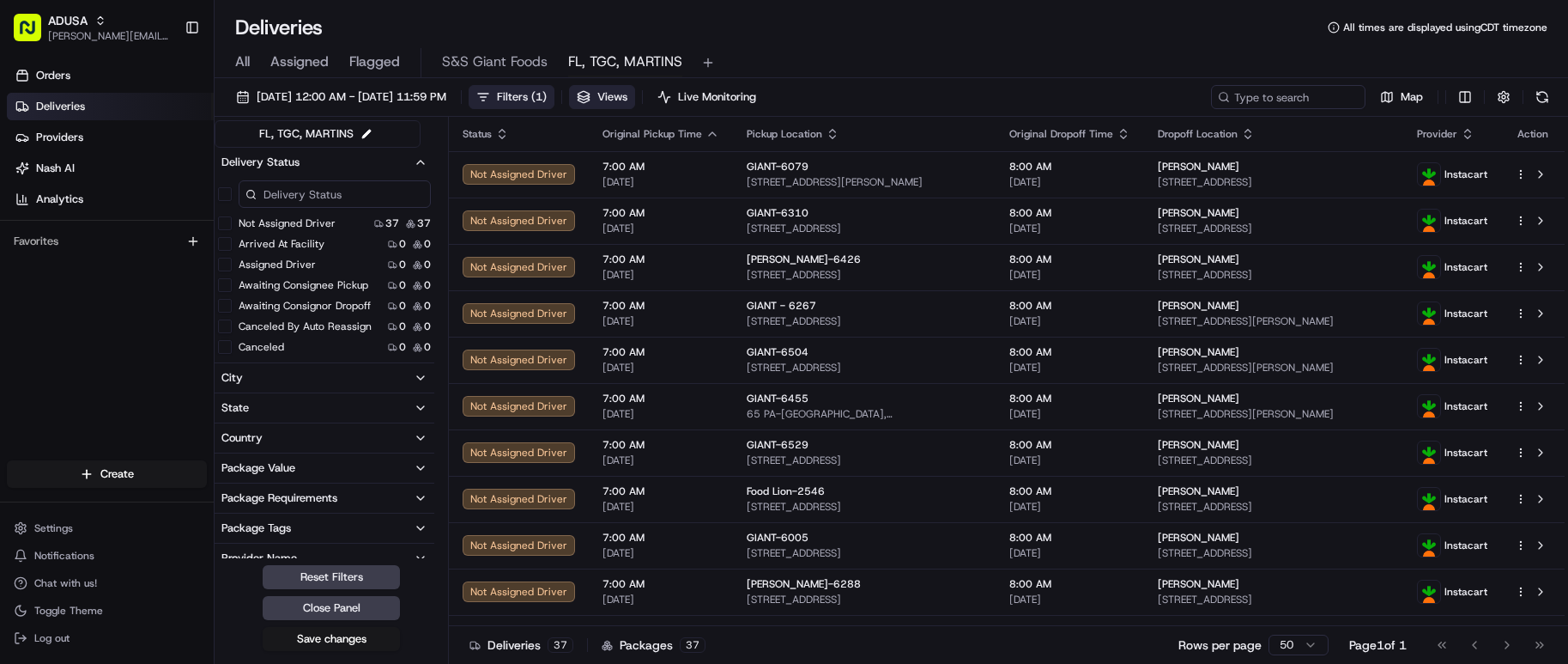
click at [227, 326] on button "Canceled By Auto Reassign" at bounding box center [225, 326] width 14 height 14
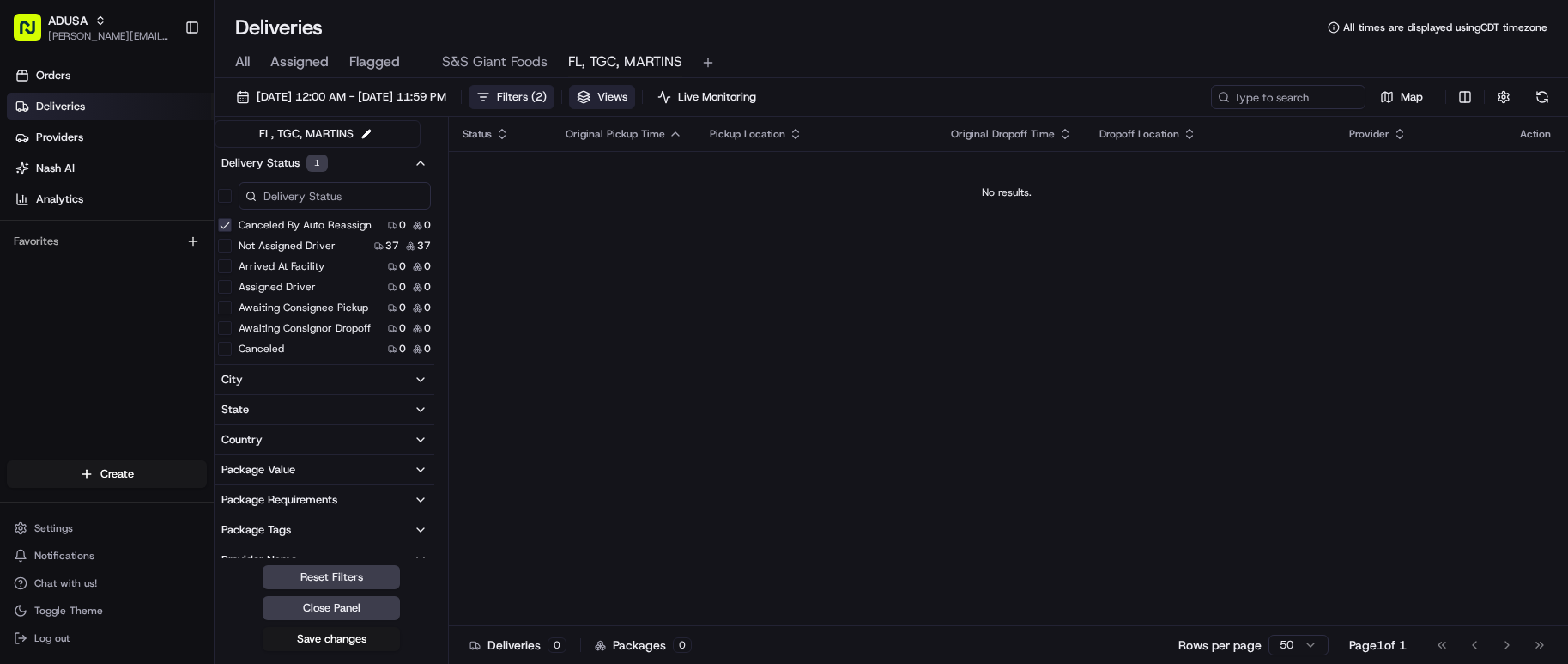
click at [225, 348] on button "Canceled" at bounding box center [225, 349] width 14 height 14
click at [223, 280] on button "Canceled By [PERSON_NAME]" at bounding box center [225, 283] width 14 height 14
click at [222, 303] on button "Canceled By Provider" at bounding box center [225, 304] width 14 height 14
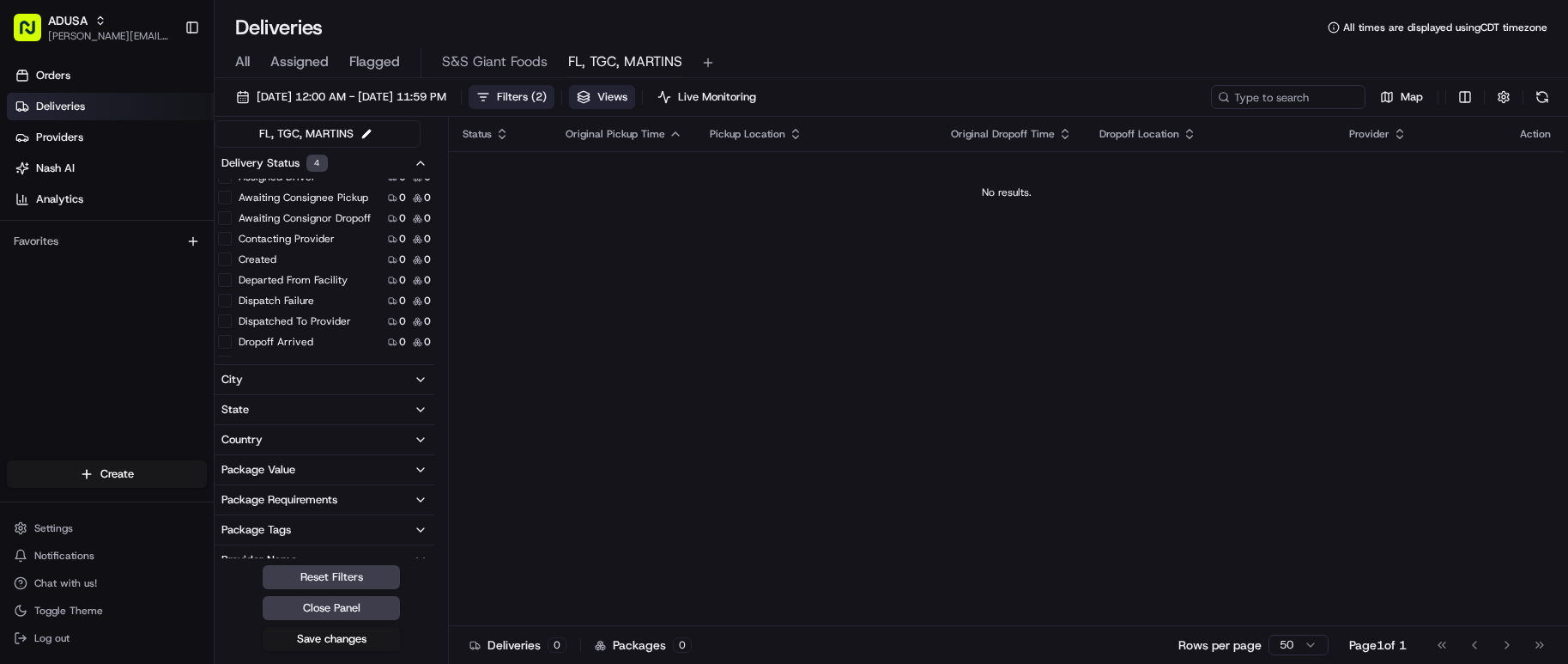
click at [224, 257] on button "Created" at bounding box center [225, 259] width 14 height 14
click at [223, 298] on button "Dispatch Failure" at bounding box center [225, 301] width 14 height 14
click at [222, 231] on button "Expired" at bounding box center [225, 232] width 14 height 14
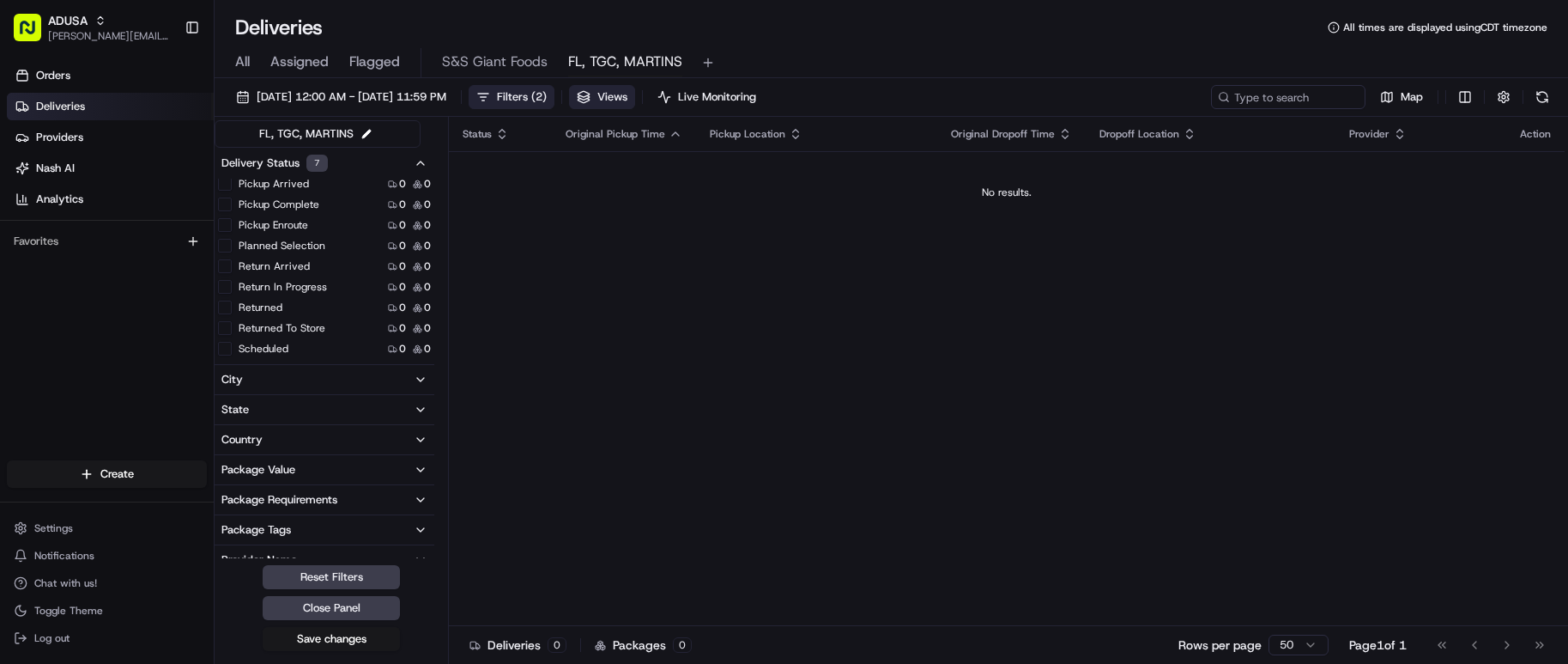
click at [224, 282] on button "Return In Progress" at bounding box center [225, 286] width 14 height 14
click at [225, 283] on button "Return Arrived" at bounding box center [225, 286] width 14 height 14
click at [222, 308] on button "Returned" at bounding box center [225, 308] width 14 height 14
click at [228, 228] on button "Failed" at bounding box center [225, 228] width 14 height 14
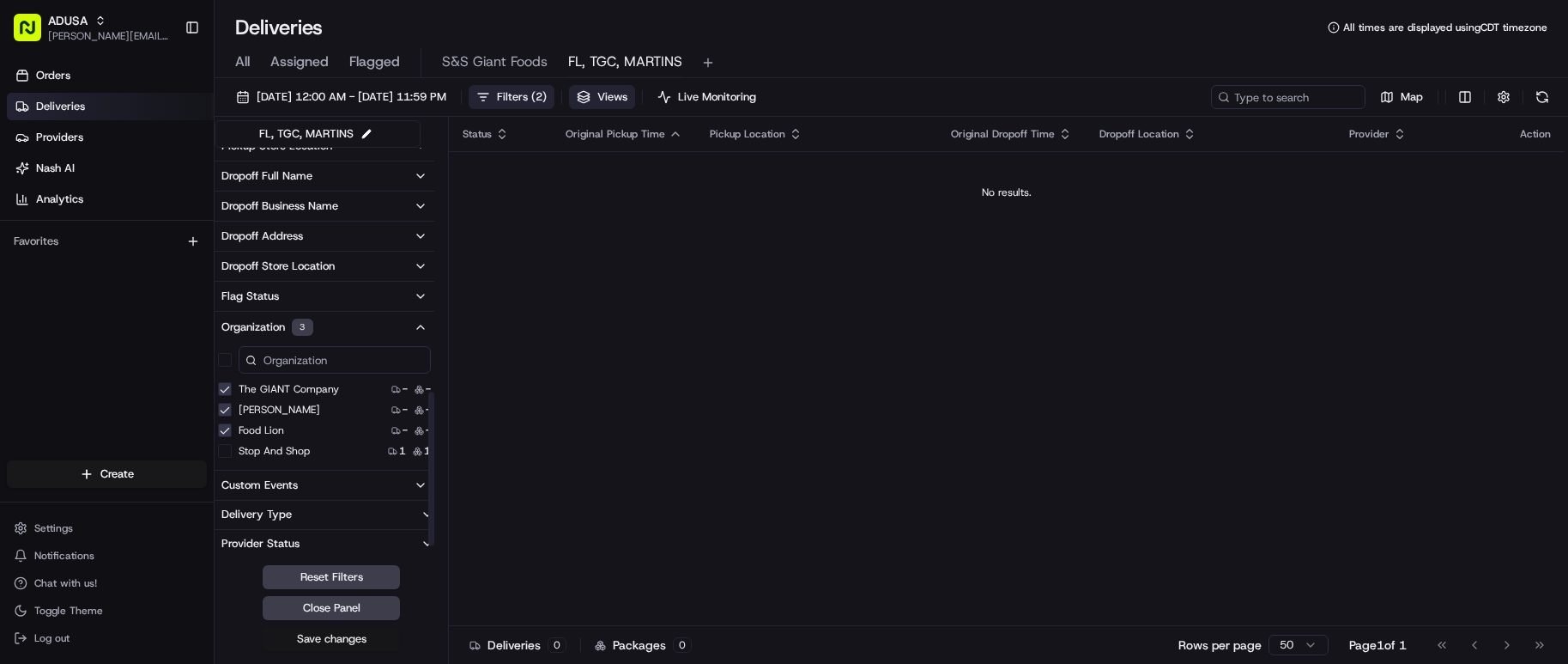
scroll to position [685, 0]
click at [348, 642] on button "Save changes" at bounding box center [331, 639] width 137 height 24
click at [352, 609] on button "Close Panel" at bounding box center [331, 608] width 137 height 24
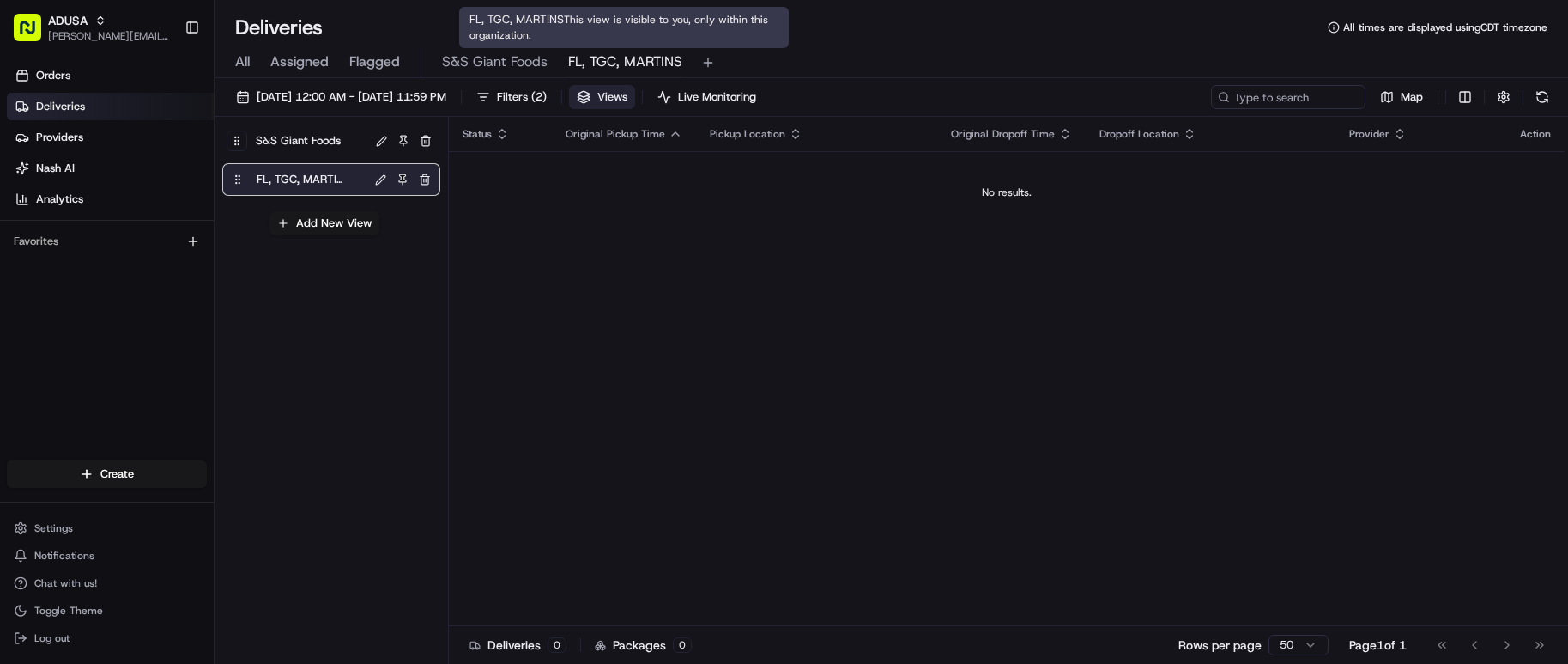
click at [636, 61] on span "FL, TGC, MARTINS" at bounding box center [625, 61] width 114 height 20
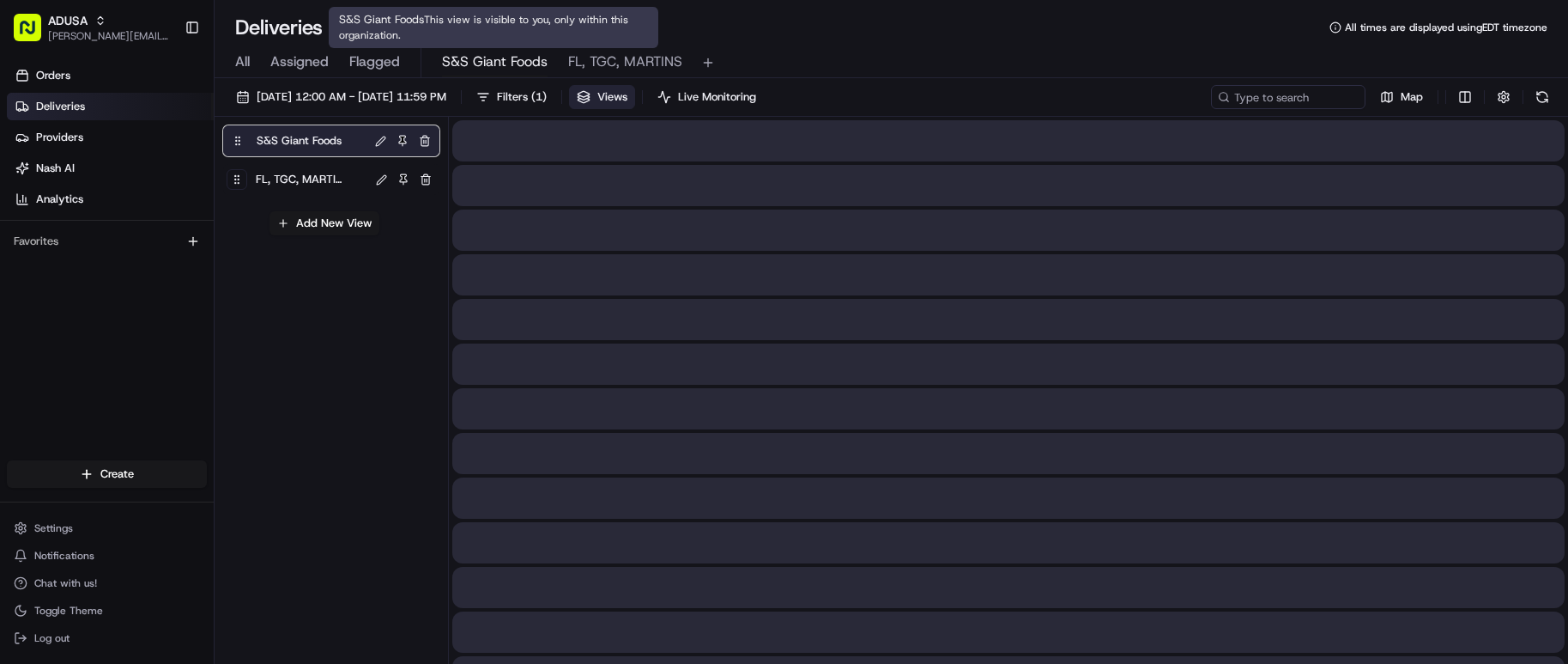
click at [490, 62] on span "S&S Giant Foods" at bounding box center [494, 61] width 105 height 20
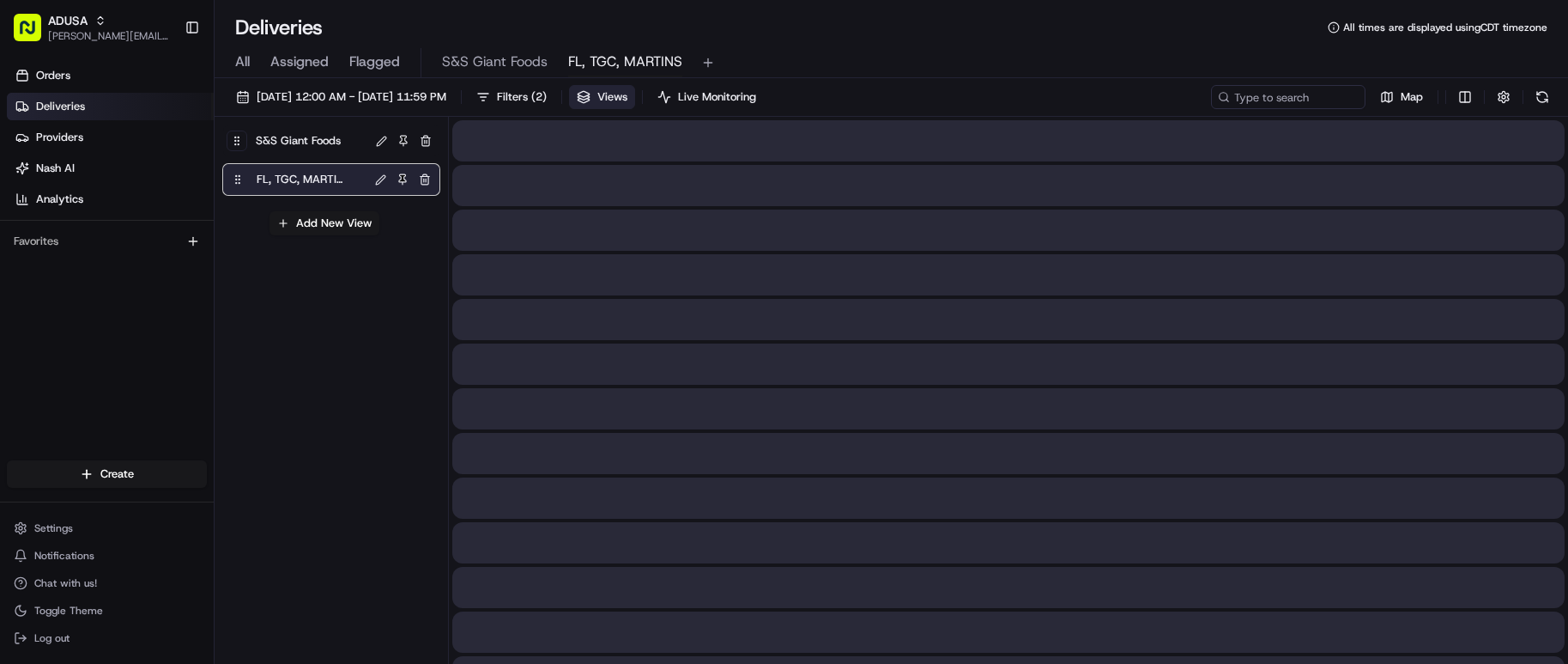
click at [599, 65] on span "FL, TGC, MARTINS" at bounding box center [625, 61] width 114 height 20
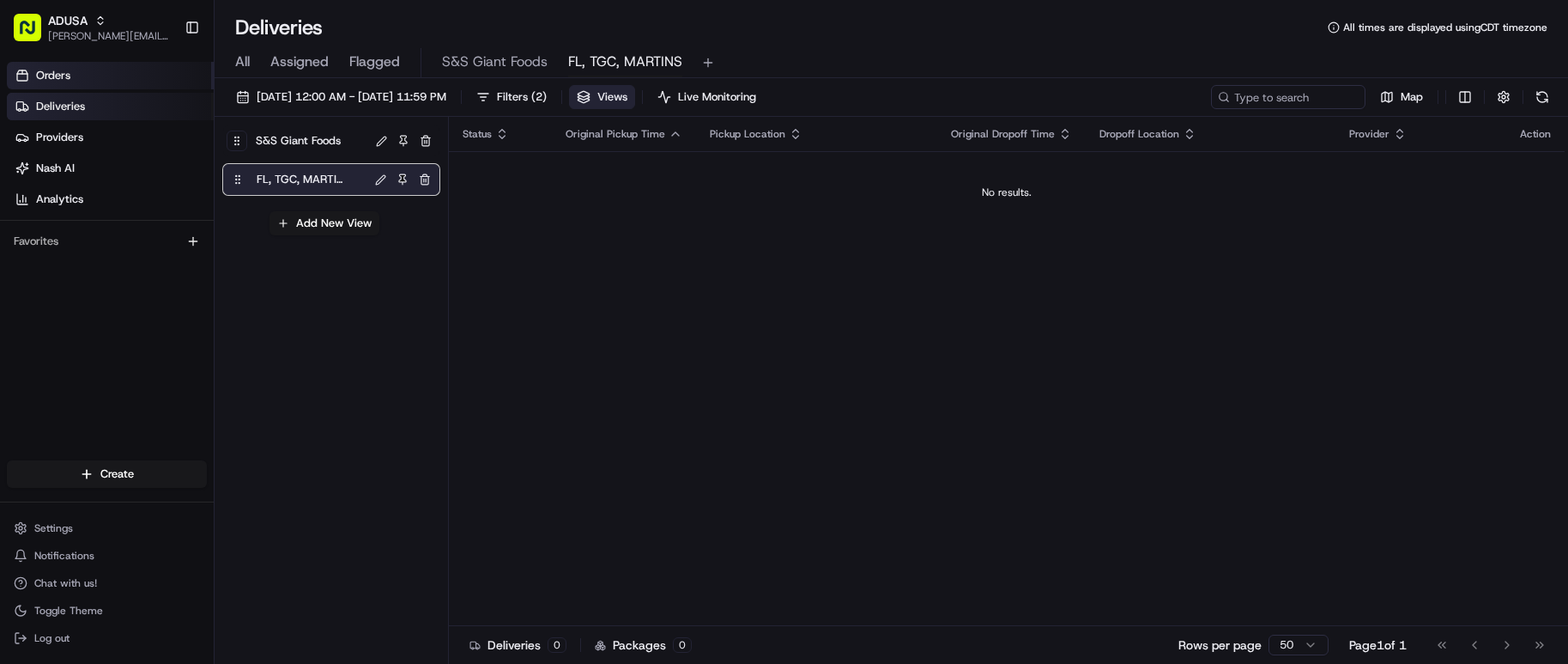
click at [99, 79] on link "Orders" at bounding box center [110, 75] width 207 height 27
